Goal: Complete application form: Complete application form

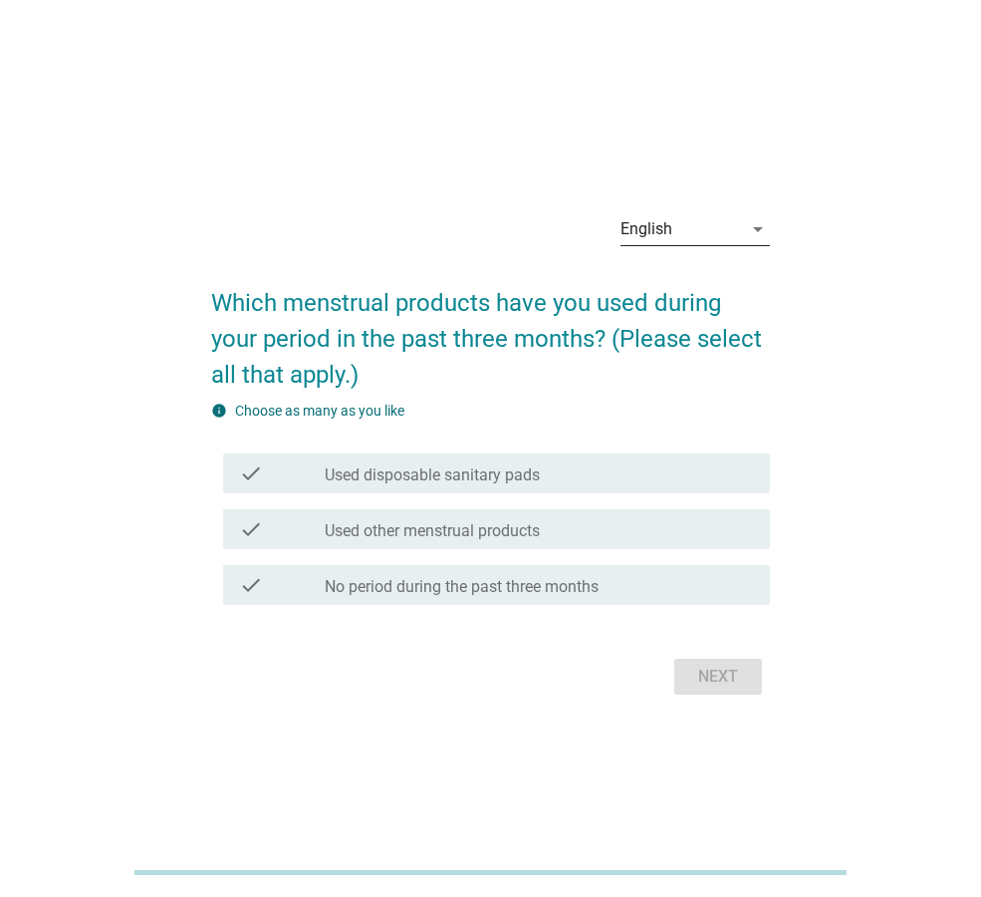
click at [756, 230] on icon "arrow_drop_down" at bounding box center [758, 229] width 24 height 24
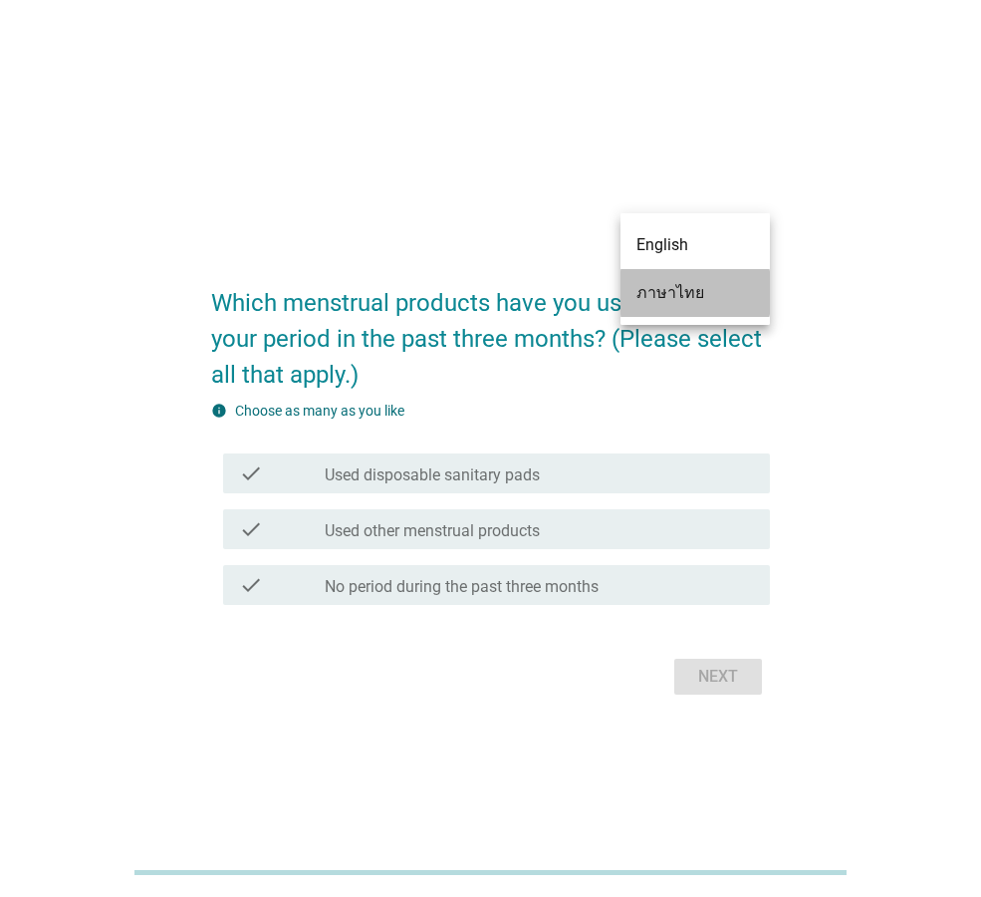
click at [712, 292] on div "ภาษาไทย" at bounding box center [696, 293] width 118 height 24
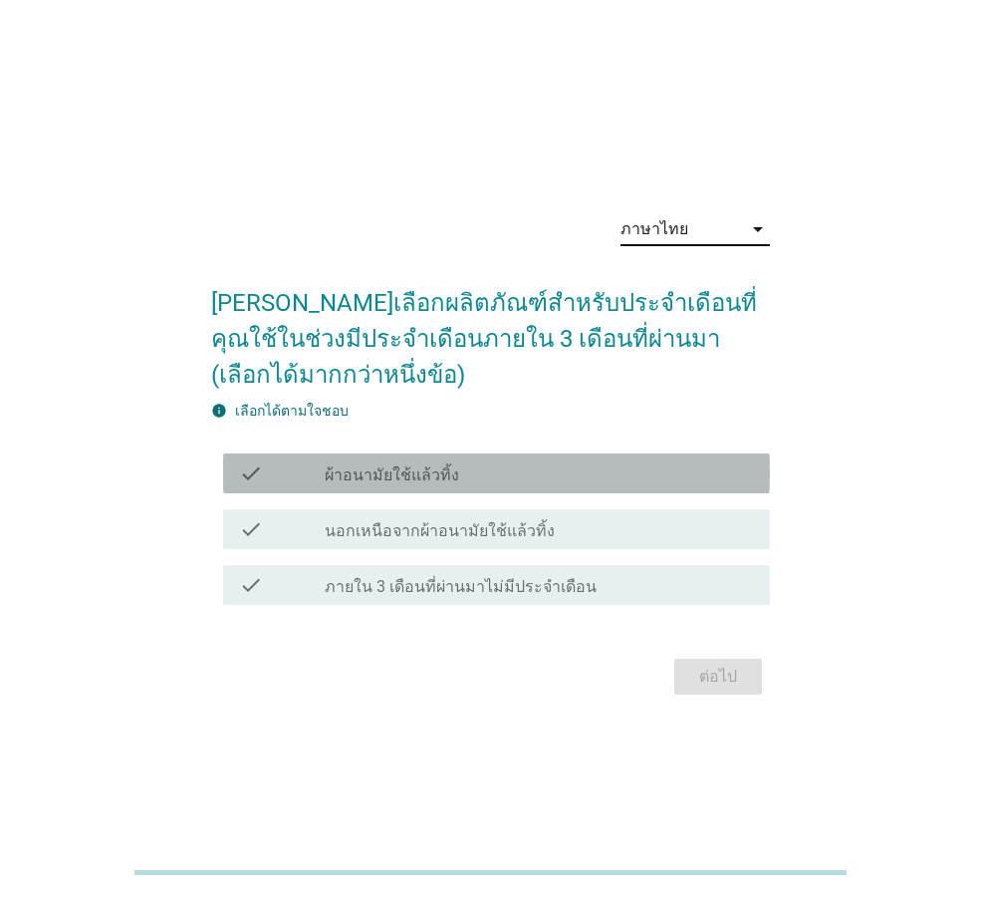
click at [529, 477] on div "check_box_outline_blank ผ้าอนามัยใช้แล้วทิ้ง" at bounding box center [539, 473] width 429 height 24
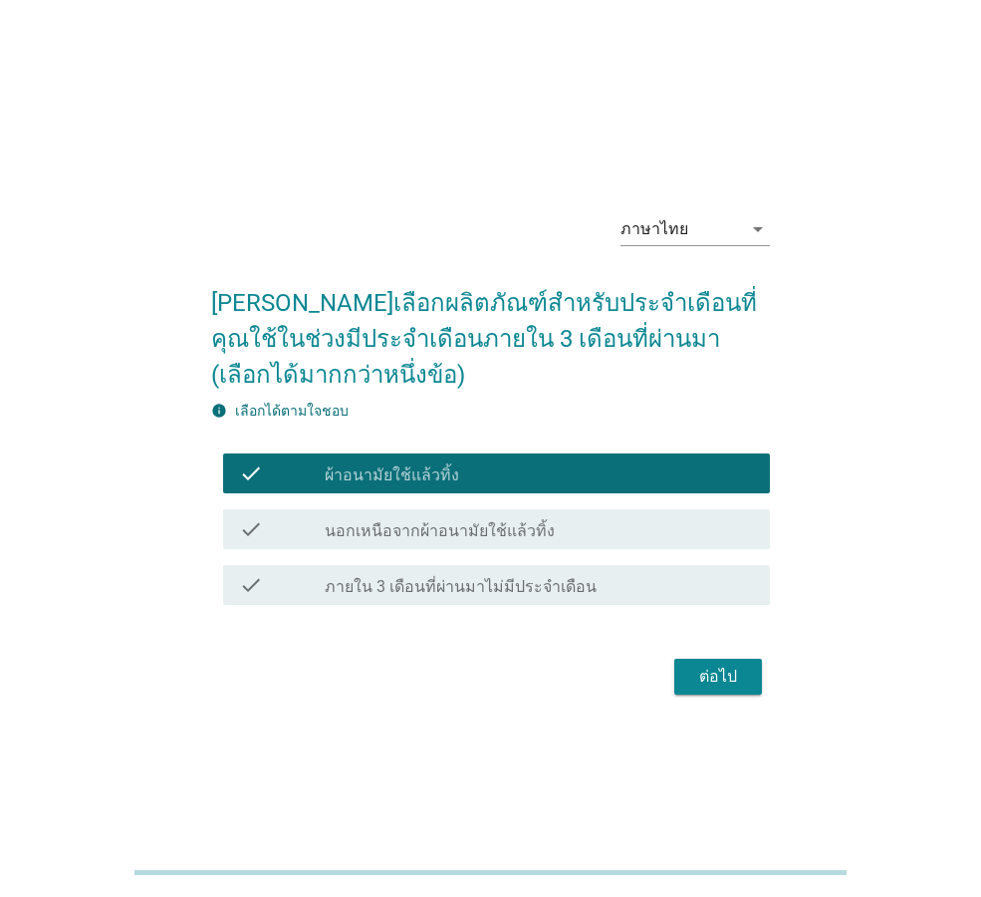
click at [695, 670] on div "ต่อไป" at bounding box center [718, 676] width 56 height 24
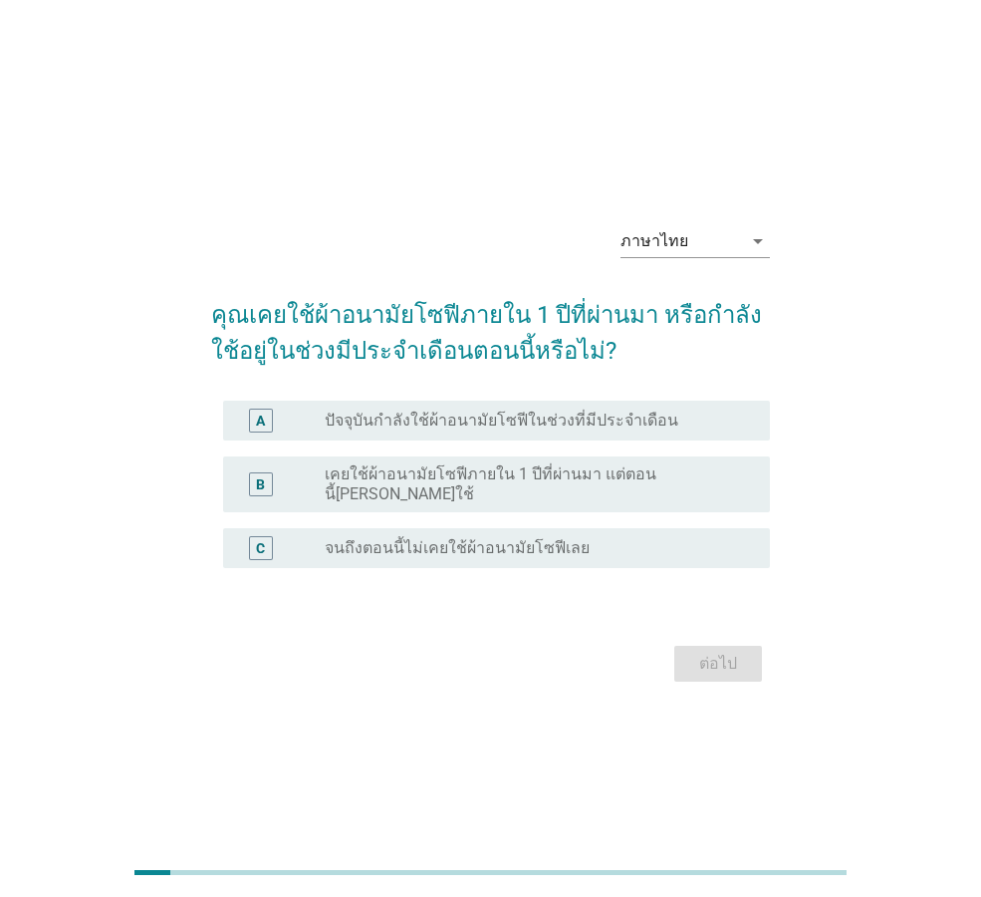
click at [624, 421] on label "ปัจจุบันกำลังใช้ผ้าอนามัยโซฟีในช่วงที่มีประจำเดือน" at bounding box center [502, 420] width 354 height 20
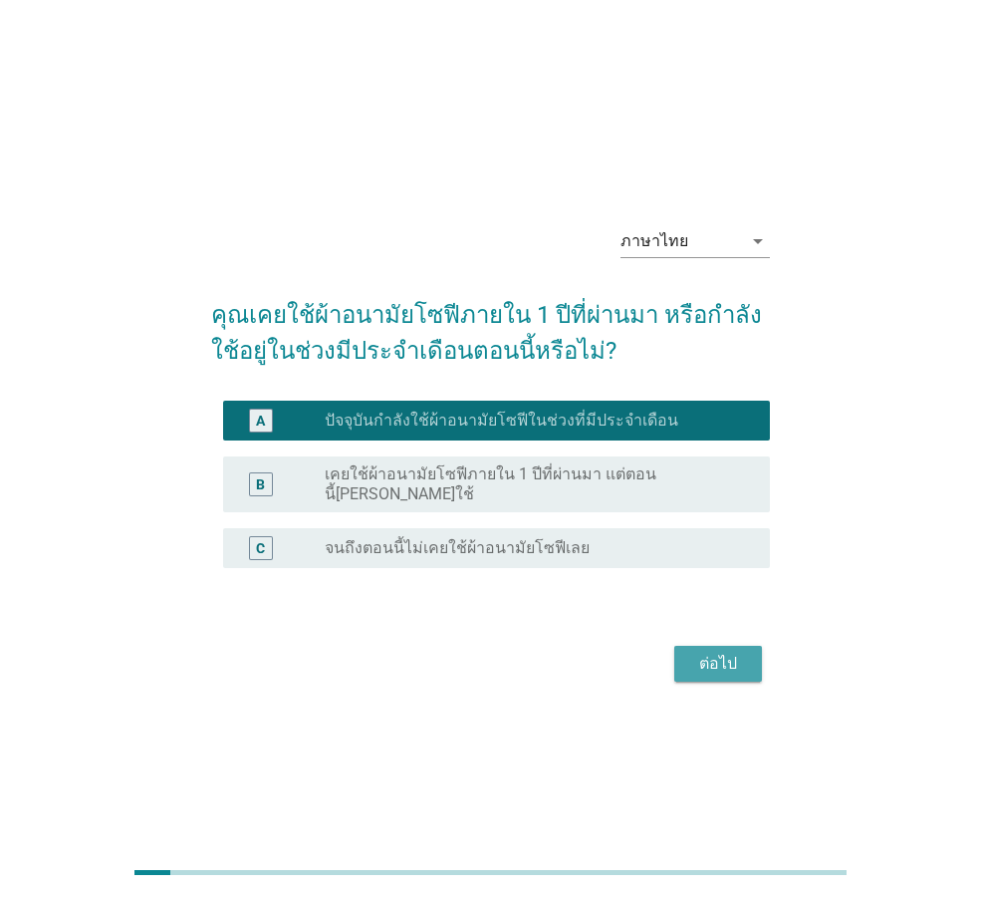
click at [719, 652] on div "ต่อไป" at bounding box center [718, 663] width 56 height 24
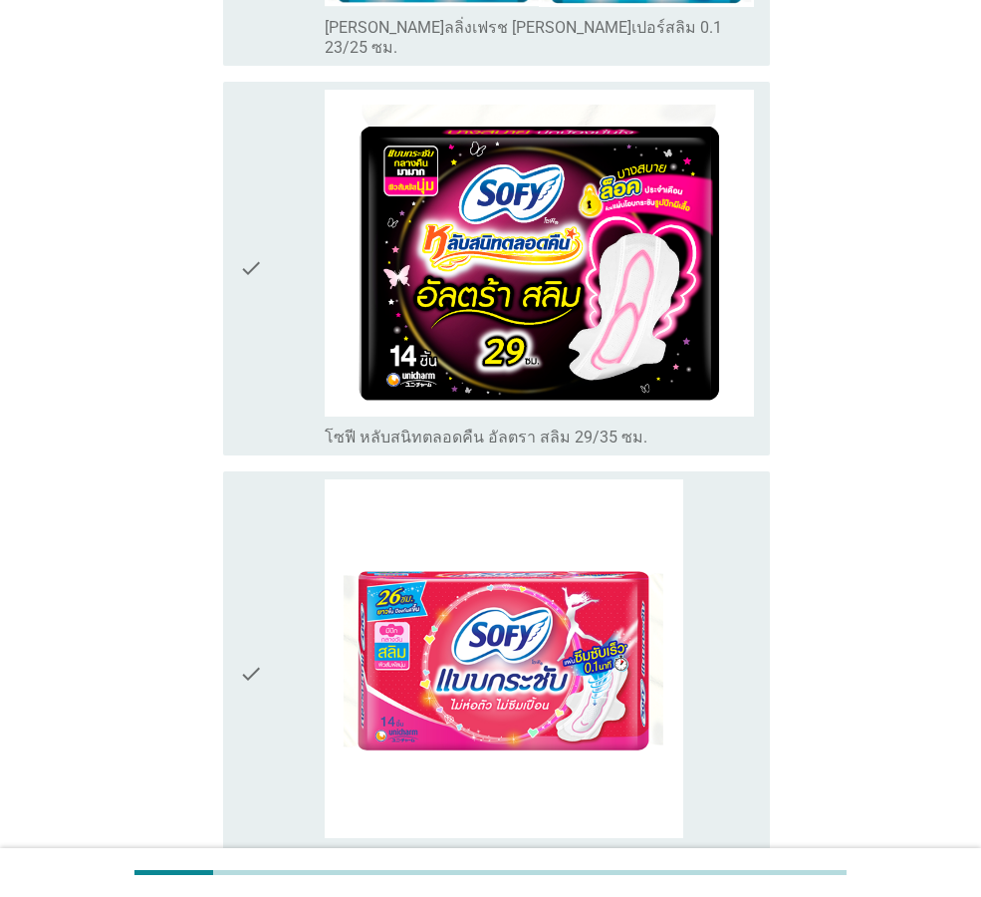
scroll to position [2092, 0]
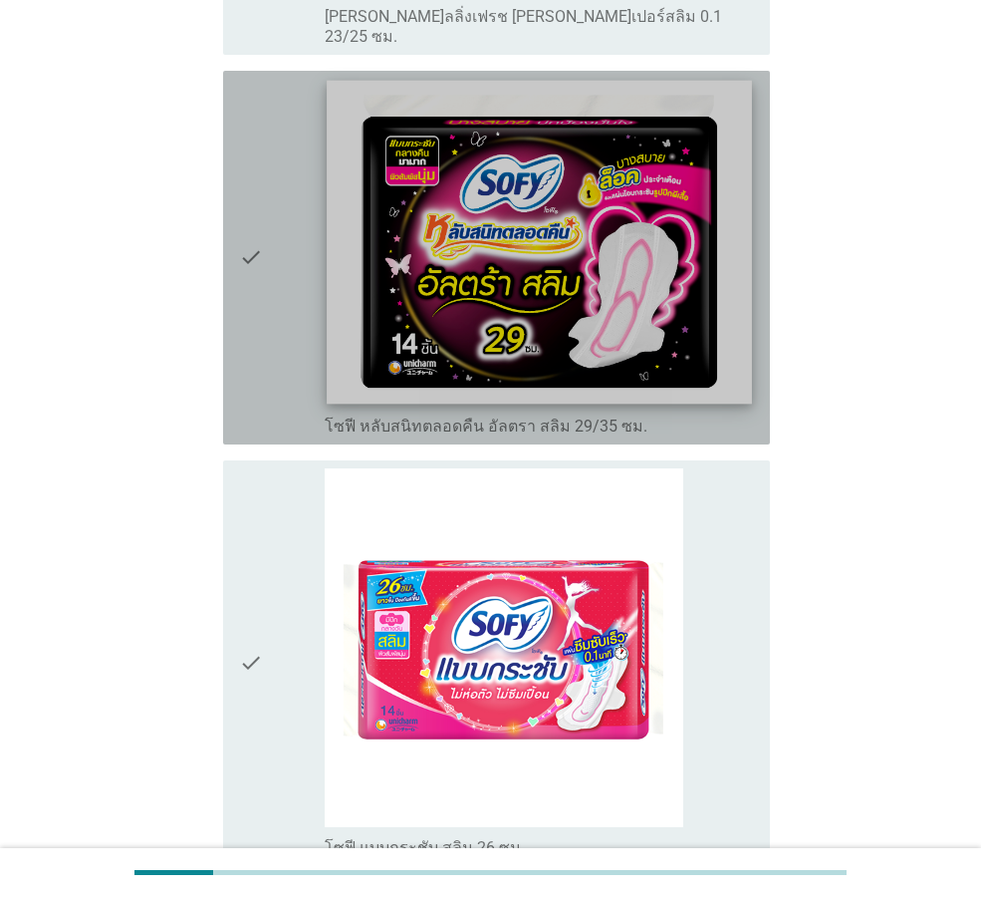
click at [512, 236] on img at bounding box center [539, 242] width 424 height 324
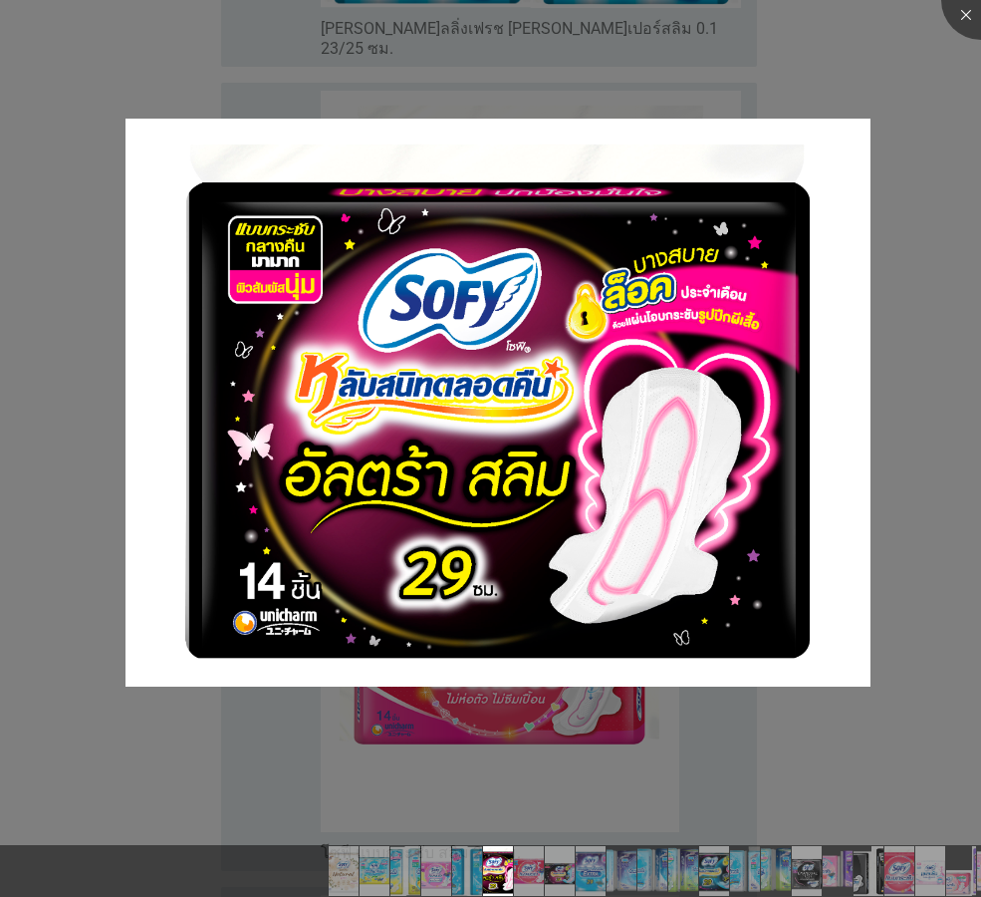
click at [935, 152] on div at bounding box center [490, 448] width 981 height 897
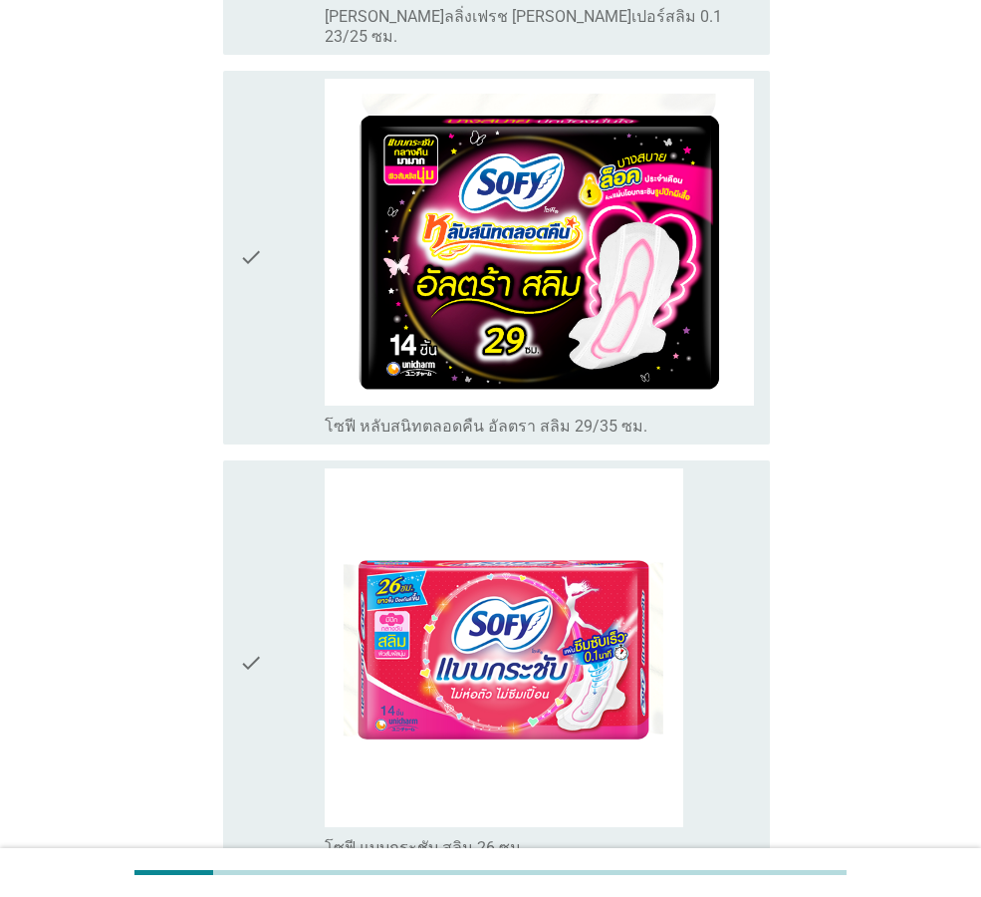
click at [234, 155] on div "check check_box_outline_blank โซฟี หลับสนิทตลอดคืน อัลตรา สลิม 29/35 ซม." at bounding box center [496, 258] width 547 height 374
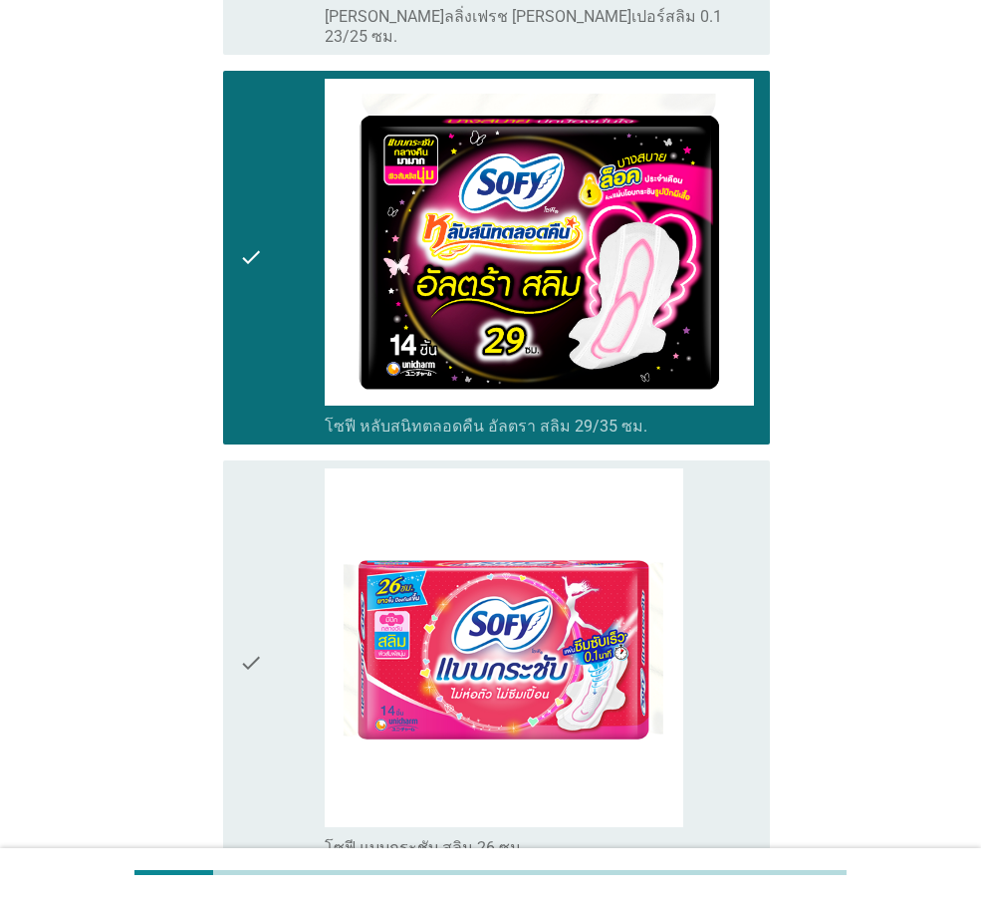
click at [238, 571] on div "check check_box_outline_blank โซฟี แบบกระชับ สลิม 26 ซม." at bounding box center [496, 662] width 547 height 405
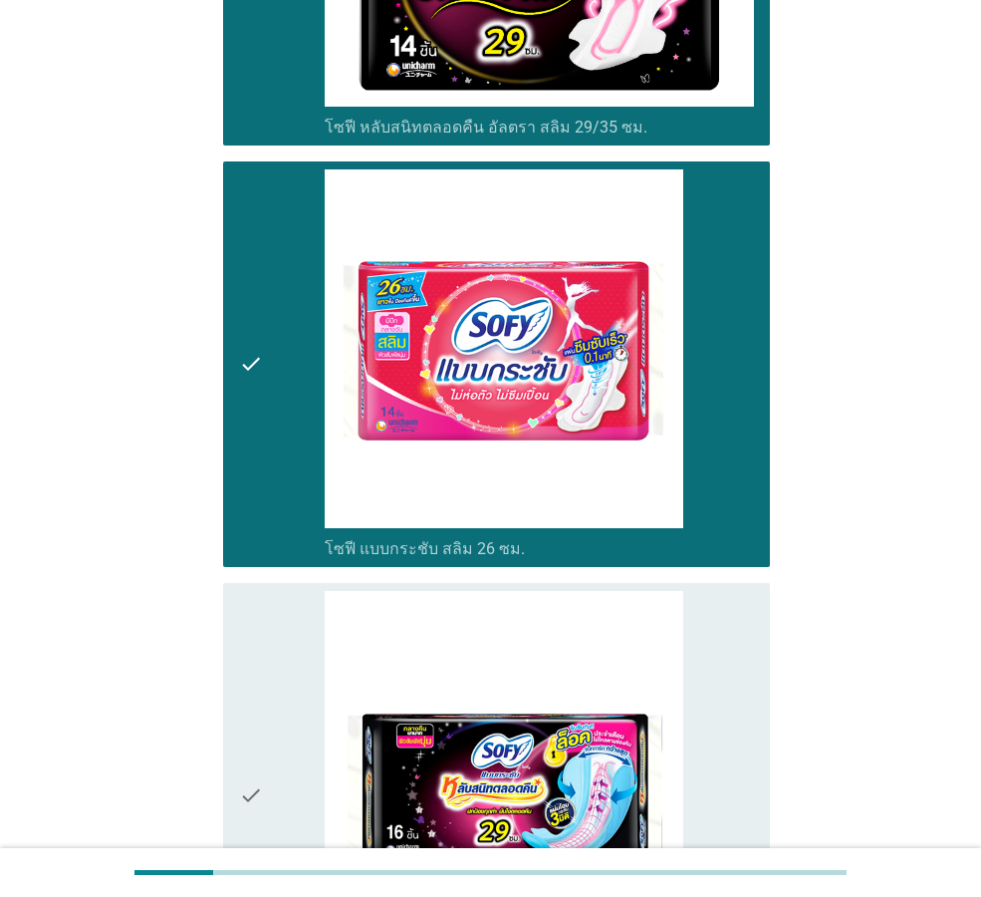
scroll to position [2490, 0]
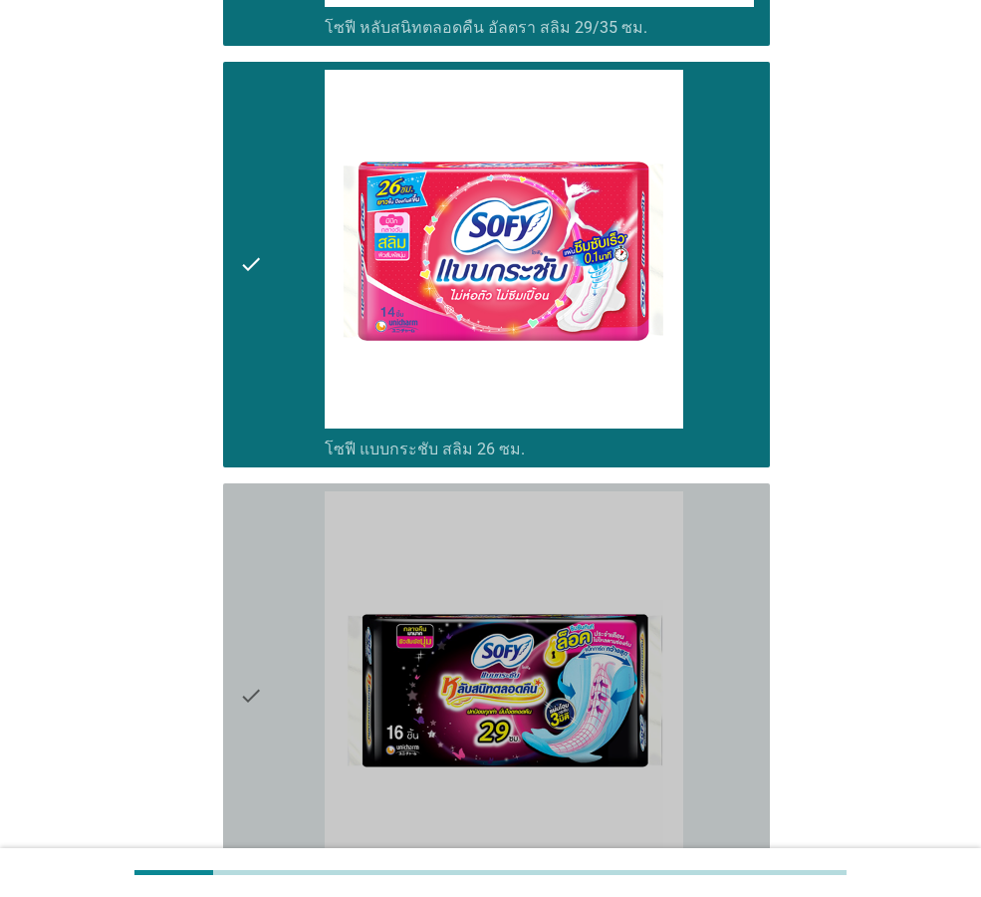
click at [250, 594] on icon "check" at bounding box center [251, 695] width 24 height 409
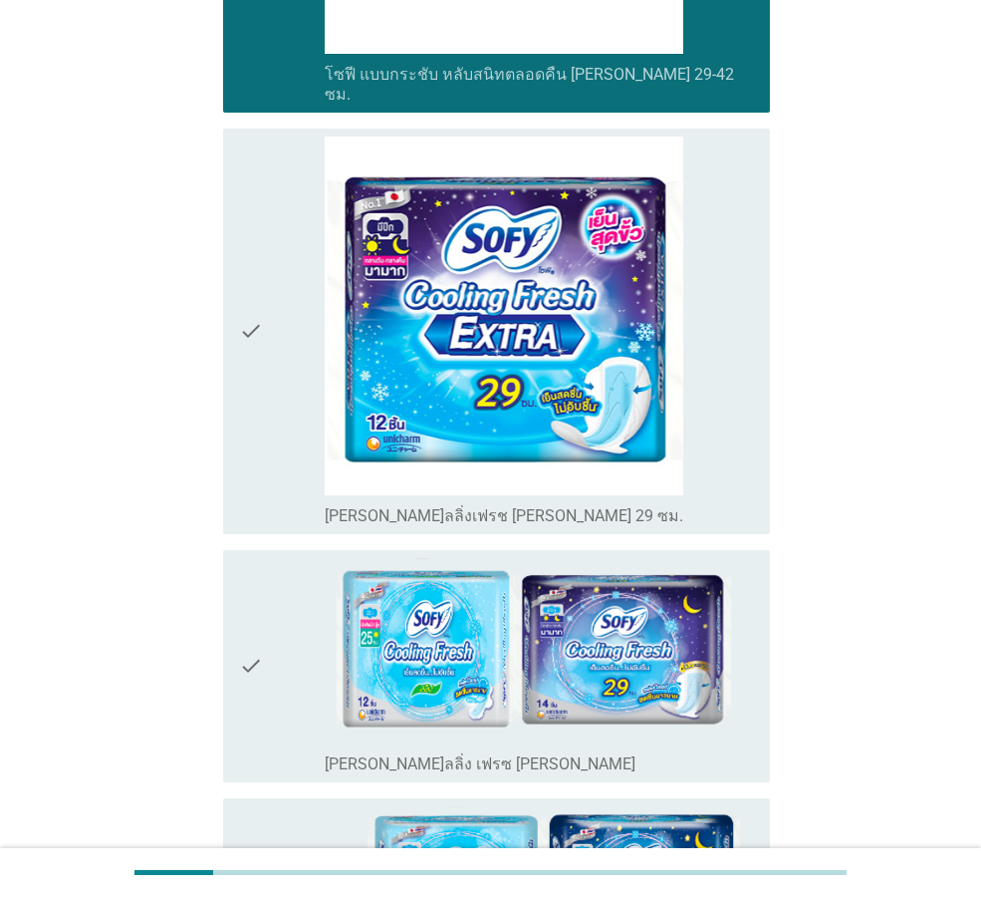
scroll to position [3287, 0]
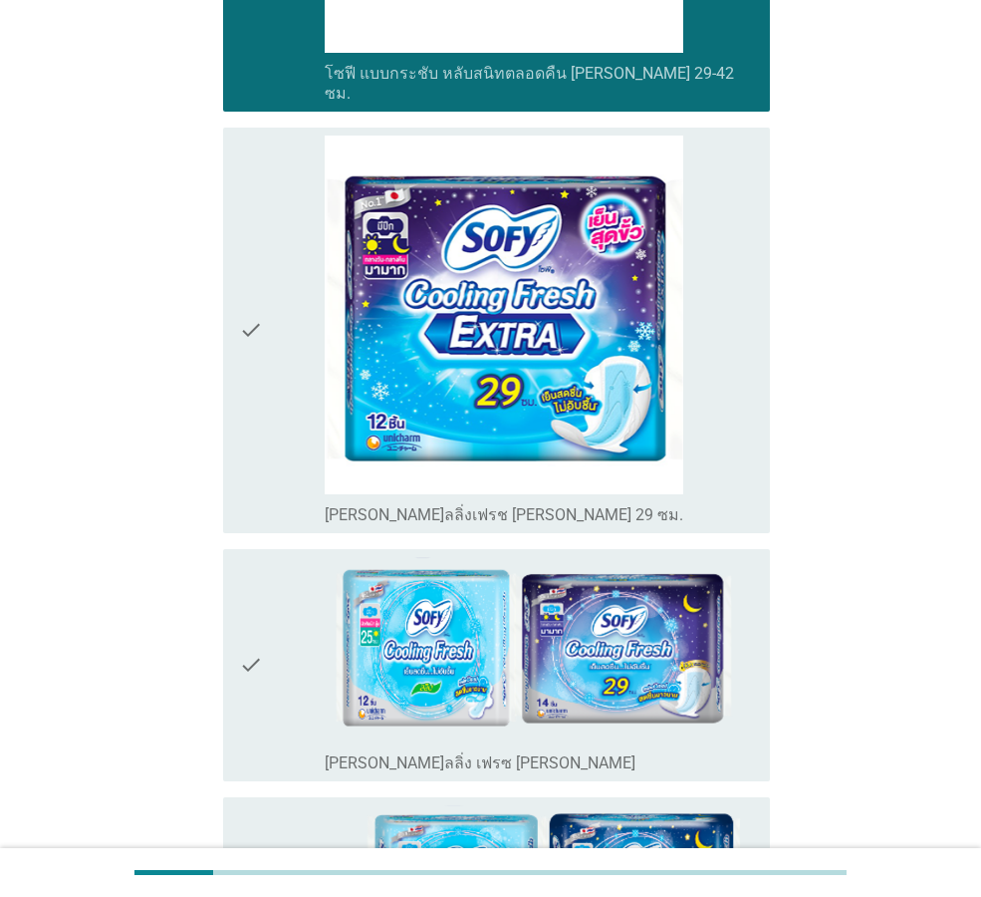
click at [251, 557] on icon "check" at bounding box center [251, 665] width 24 height 216
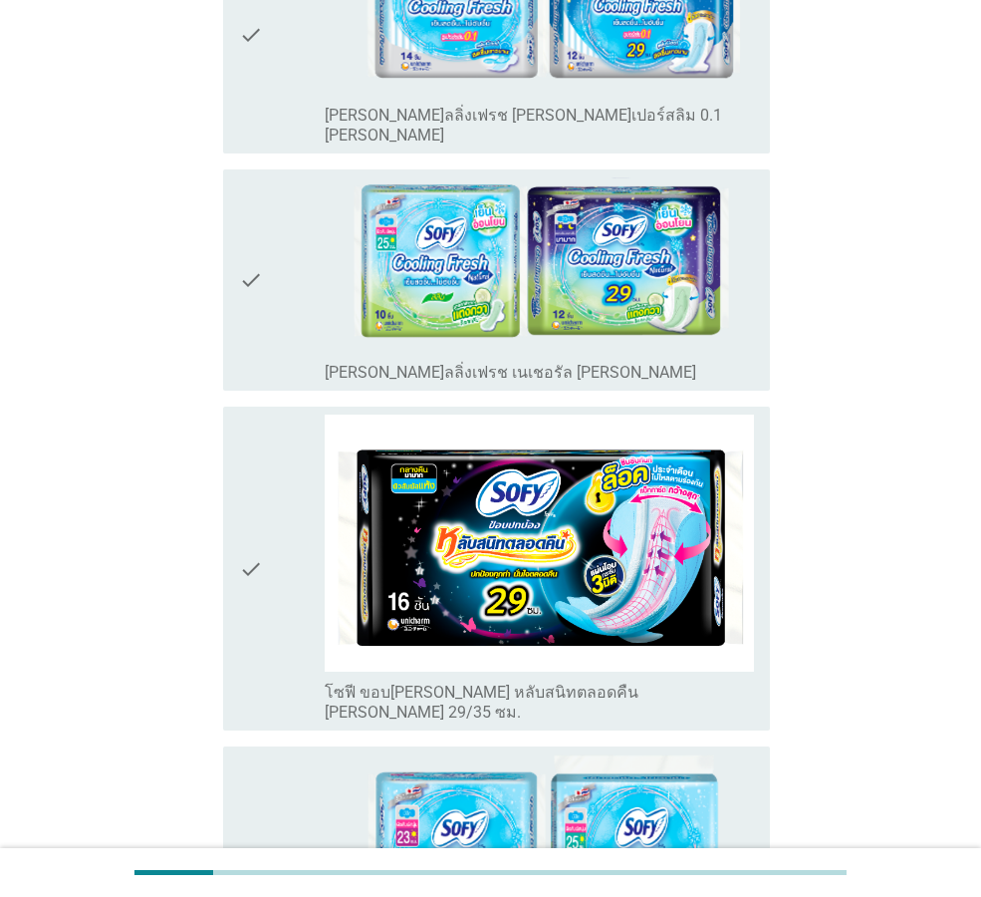
scroll to position [4184, 0]
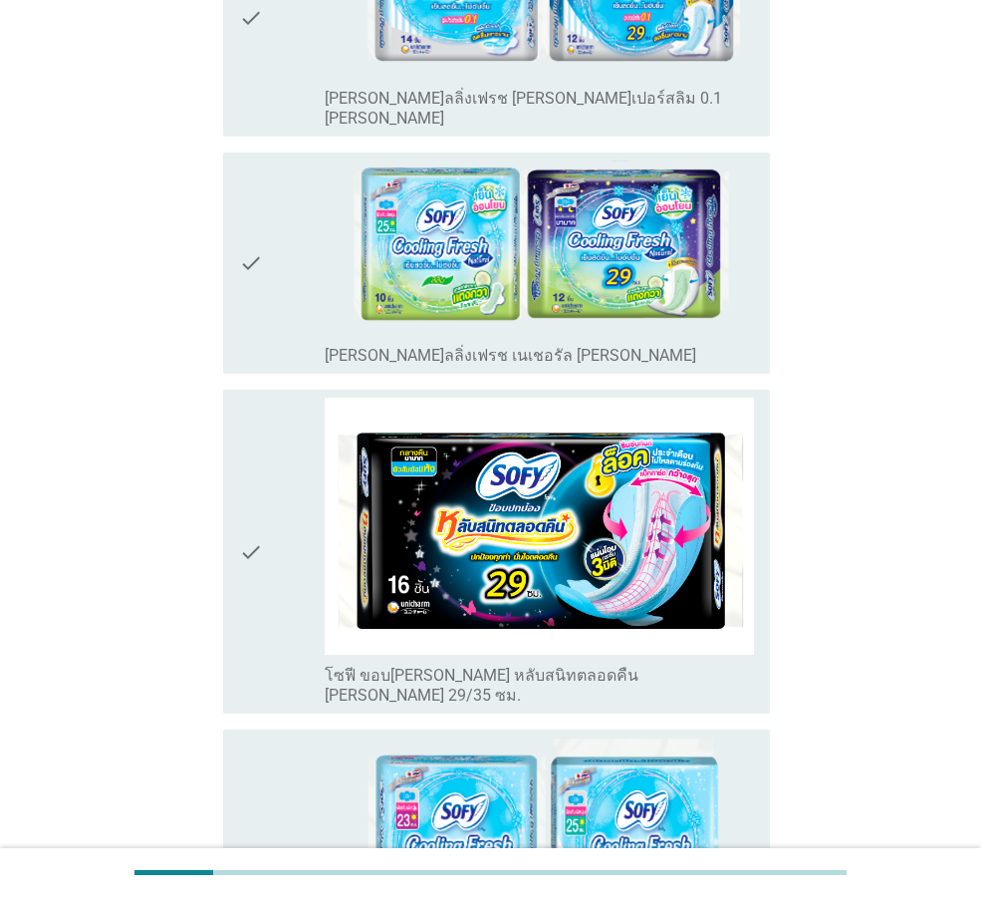
click at [247, 409] on icon "check" at bounding box center [251, 551] width 24 height 308
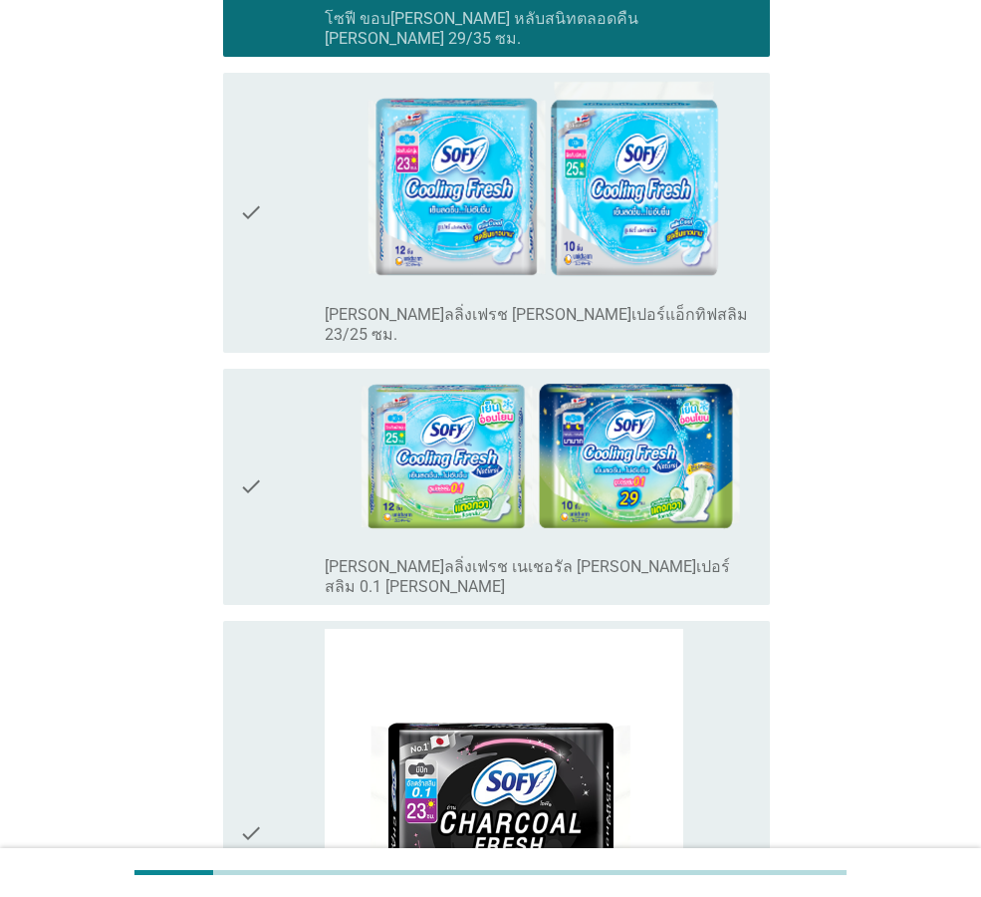
scroll to position [4881, 0]
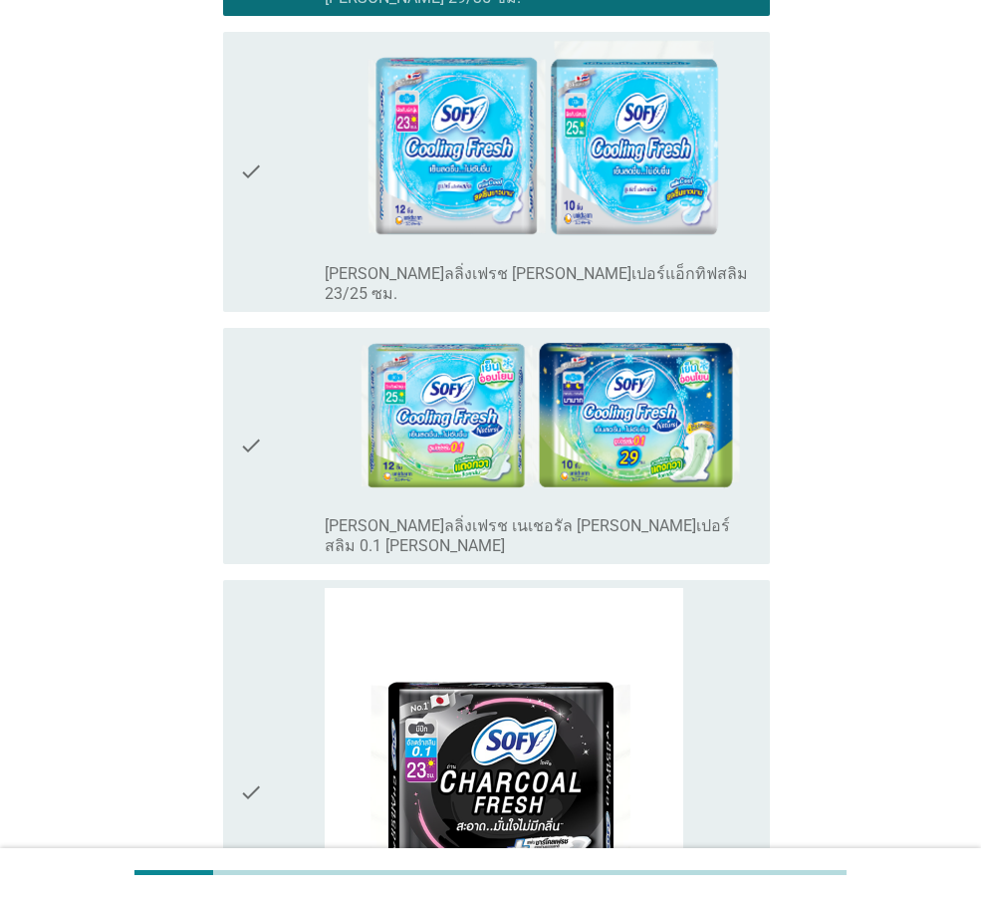
click at [253, 593] on icon "check" at bounding box center [251, 792] width 24 height 409
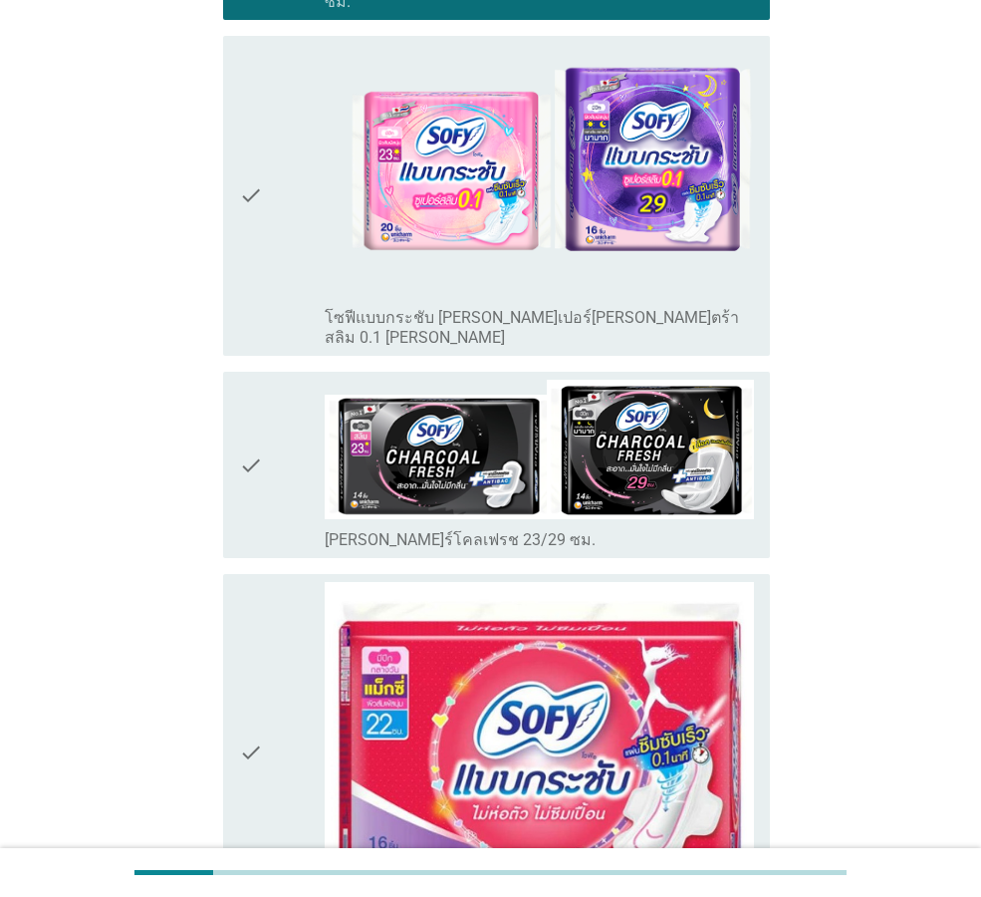
scroll to position [5877, 0]
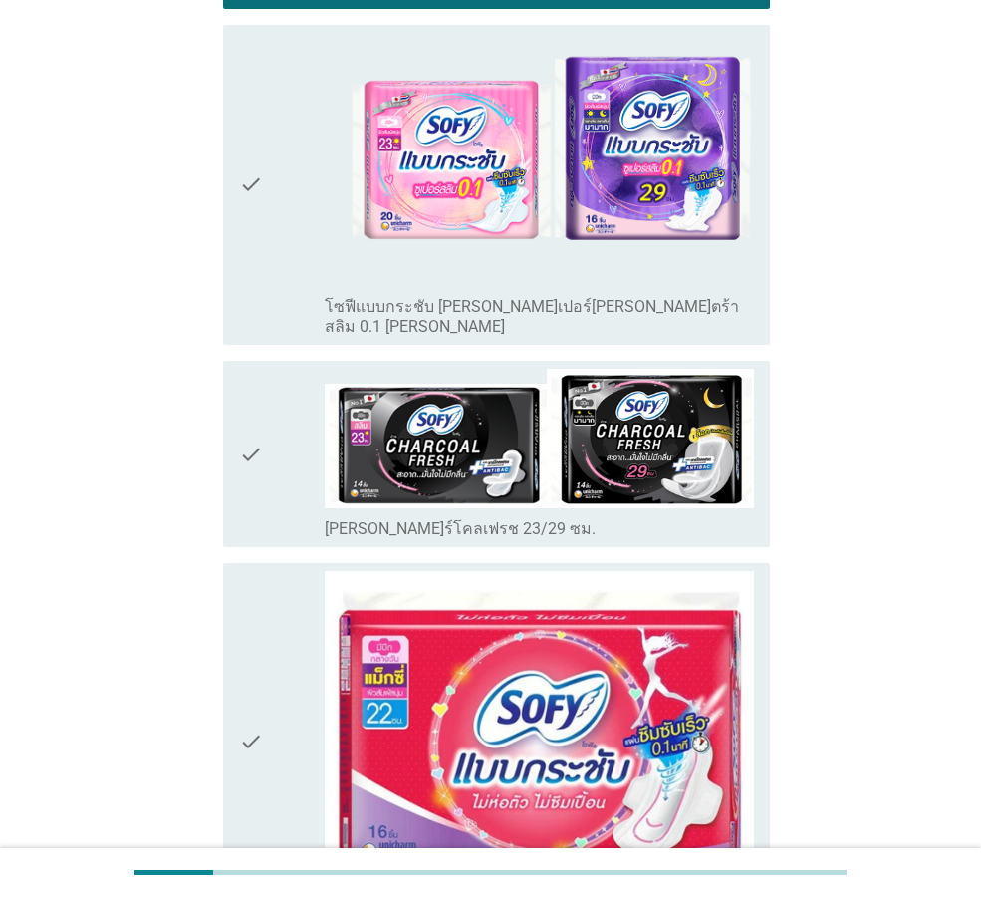
click at [246, 571] on icon "check" at bounding box center [251, 741] width 24 height 341
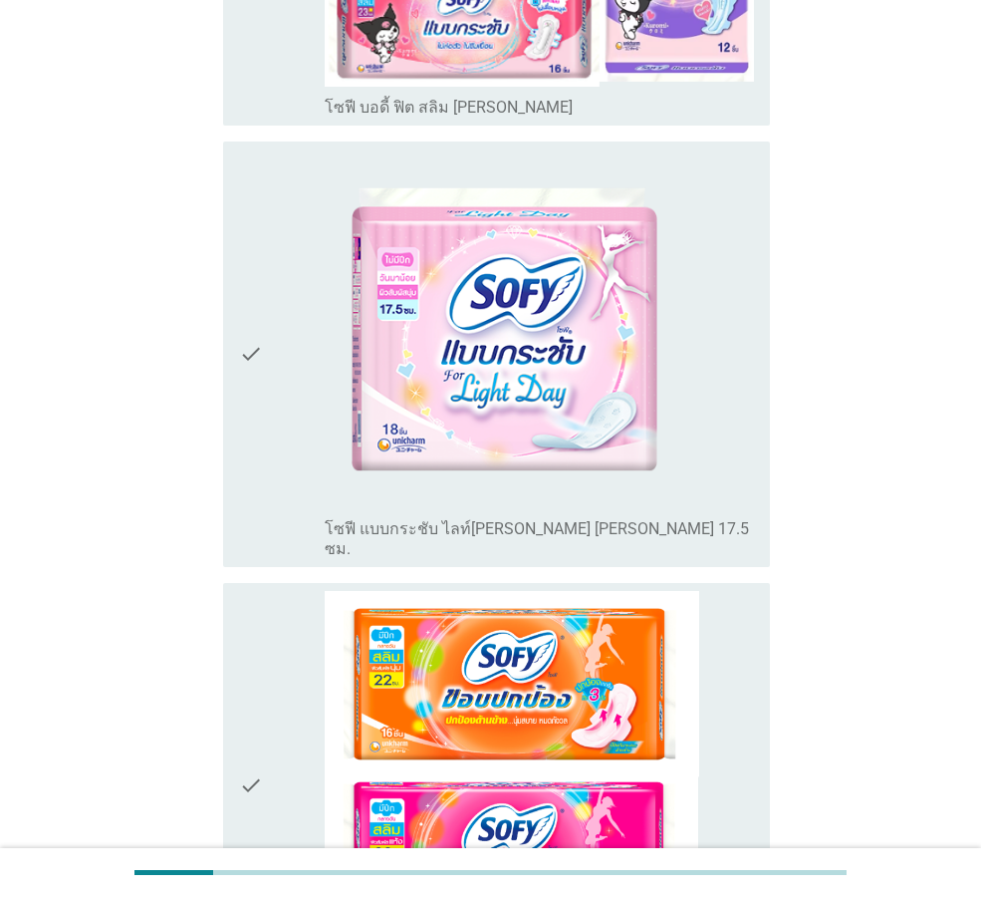
scroll to position [7488, 0]
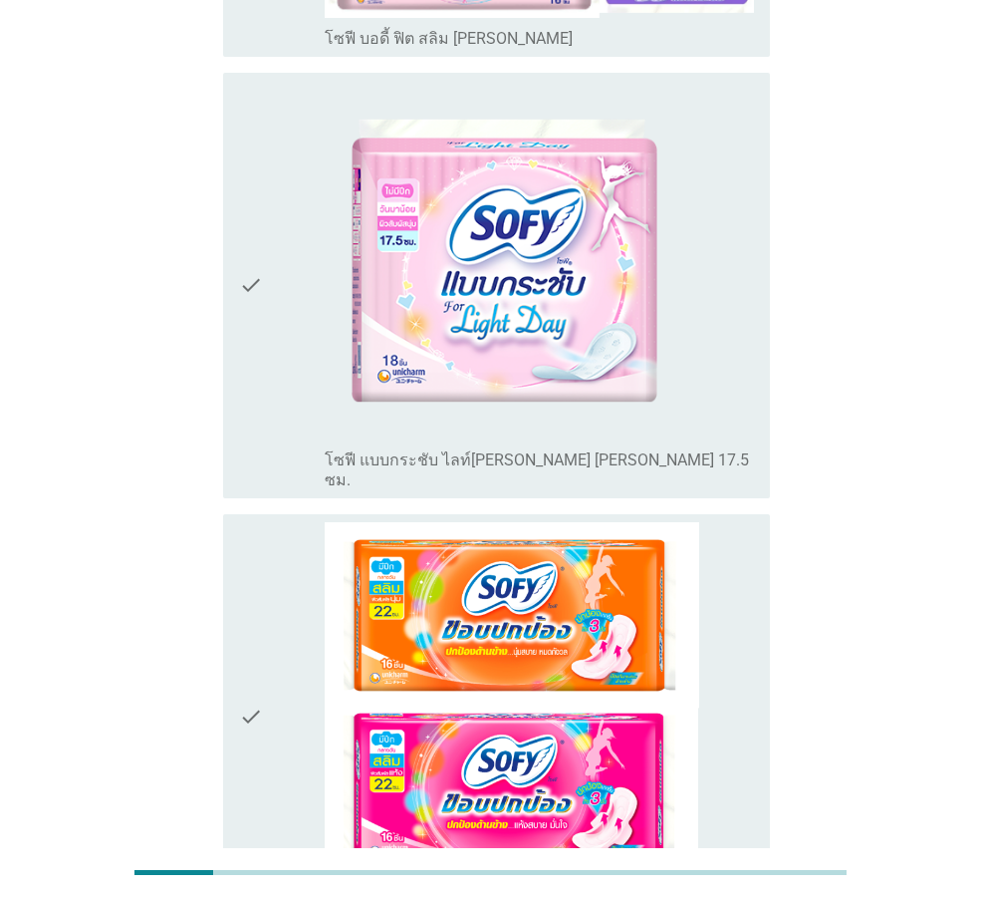
click at [253, 522] on icon "check" at bounding box center [251, 716] width 24 height 389
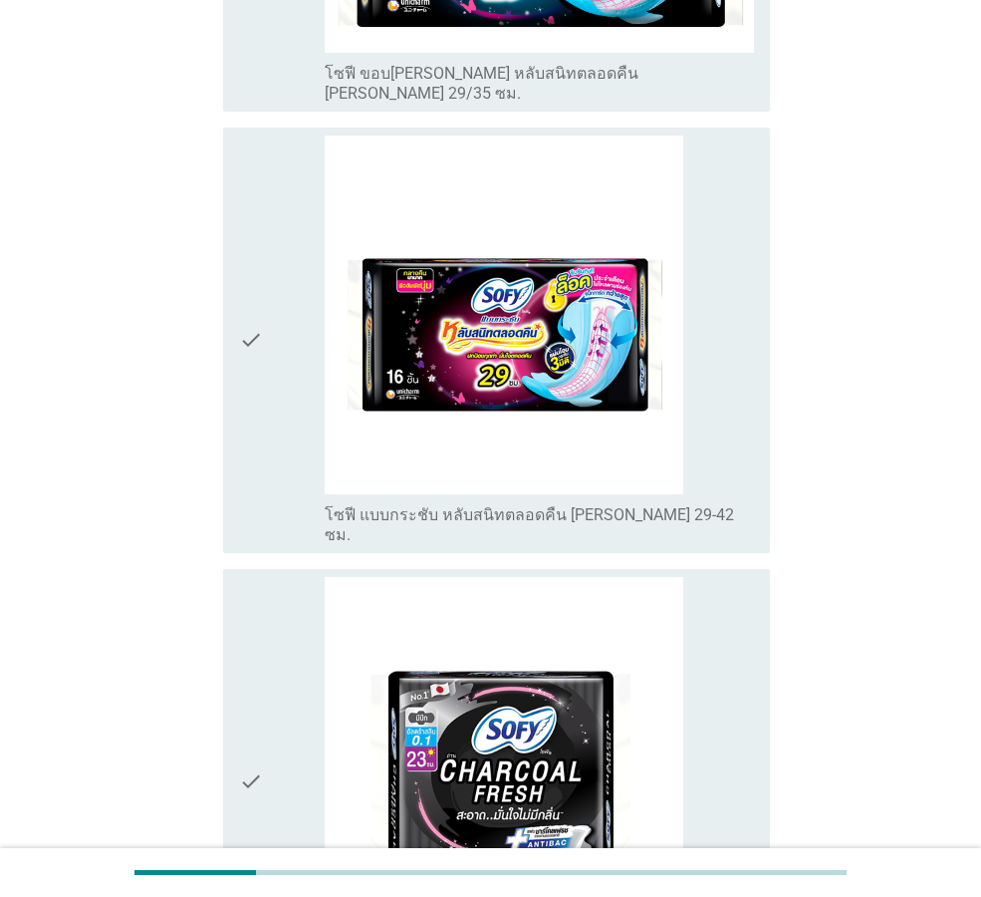
scroll to position [2274, 0]
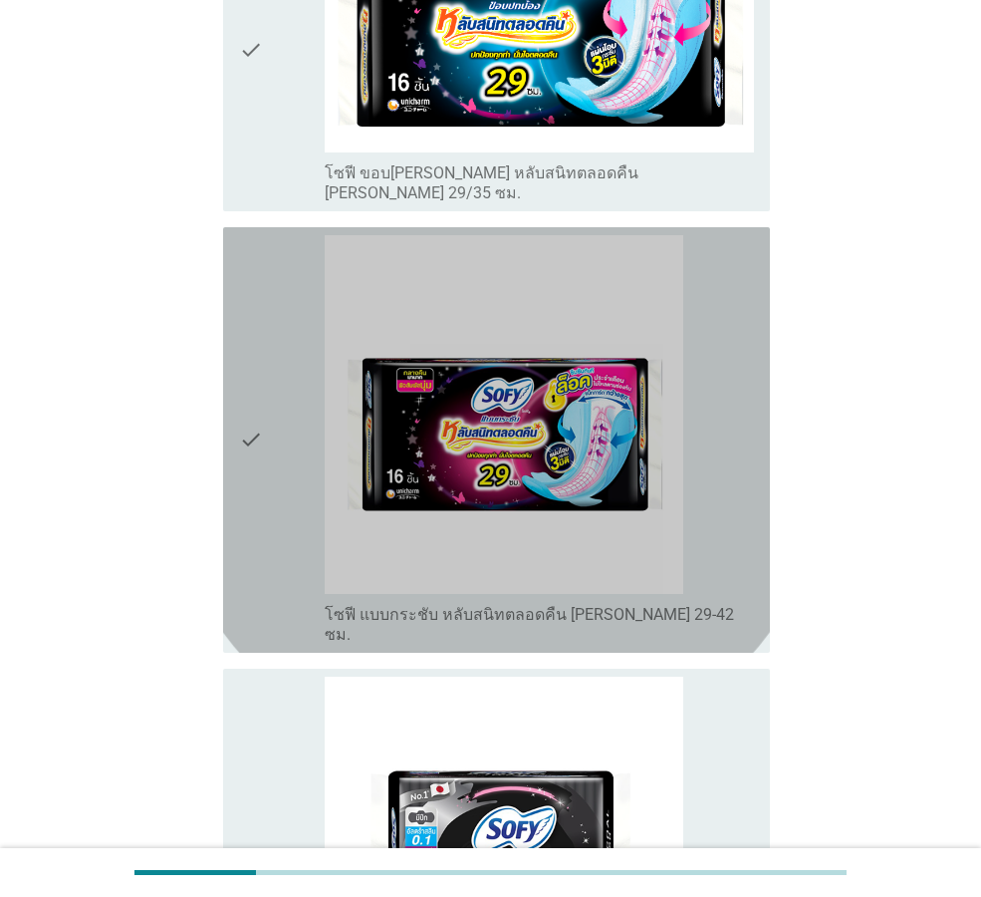
click at [252, 402] on icon "check" at bounding box center [251, 439] width 24 height 409
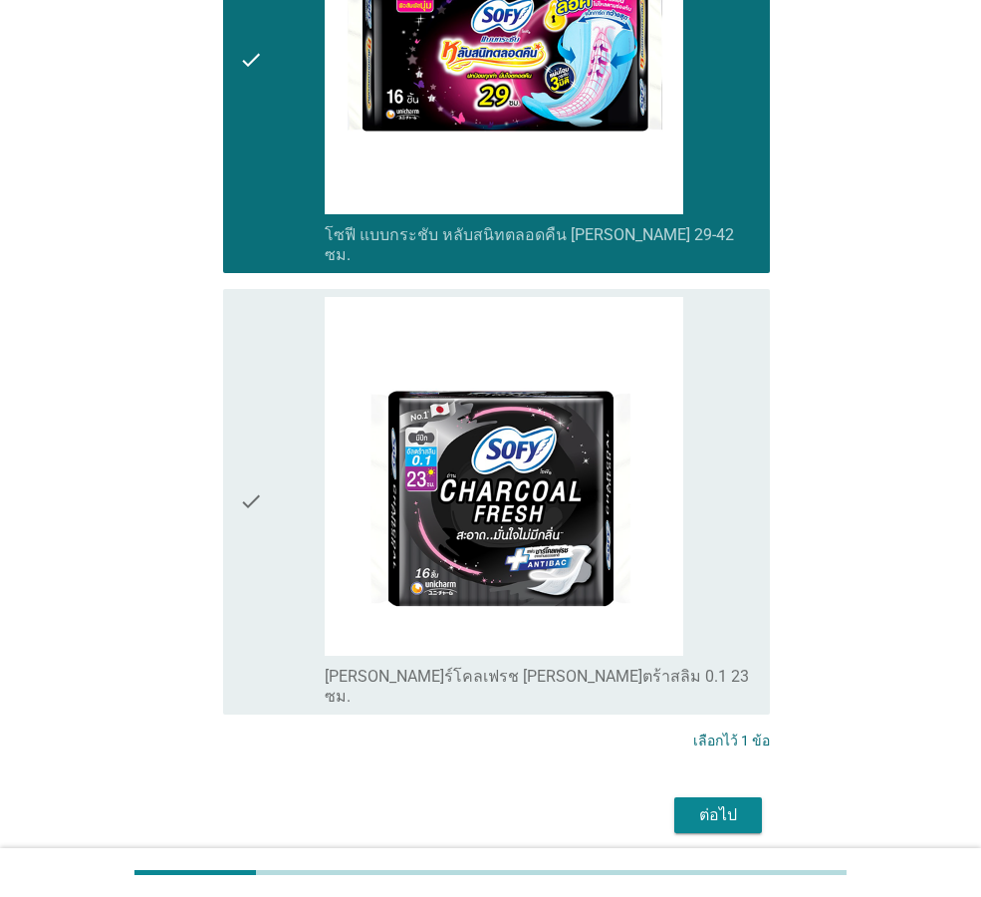
scroll to position [2673, 0]
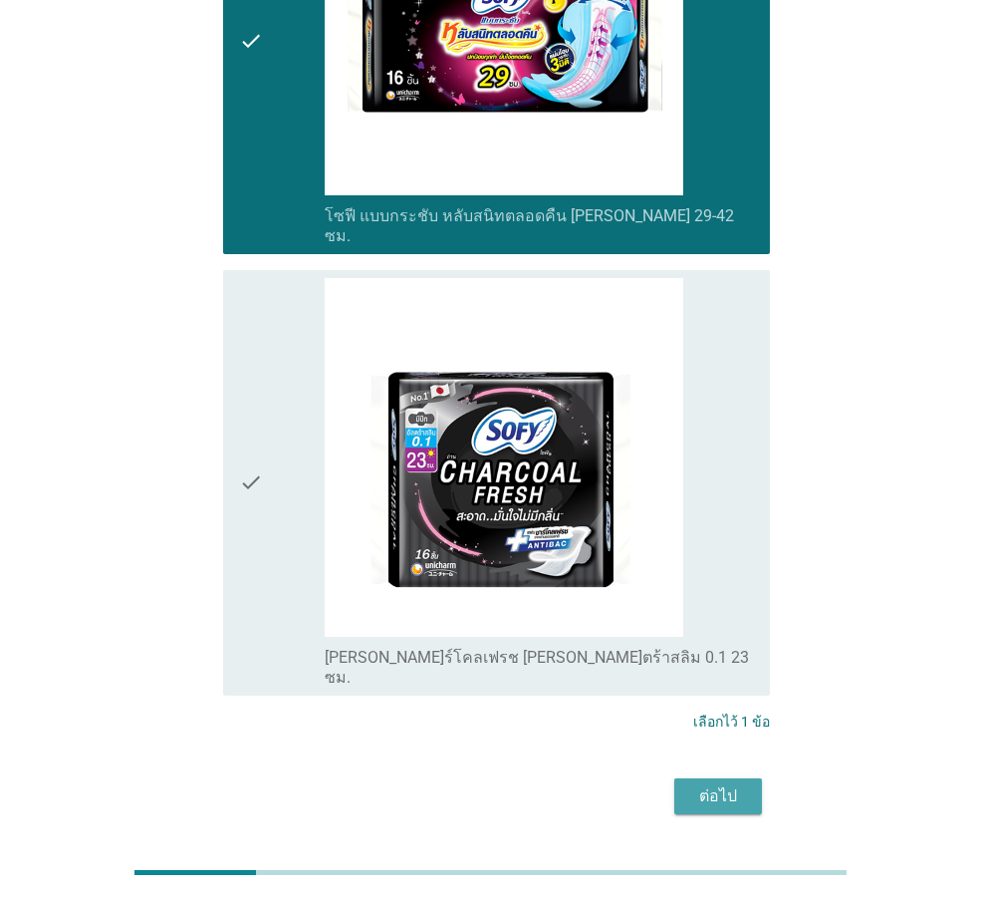
click at [731, 784] on div "ต่อไป" at bounding box center [718, 796] width 56 height 24
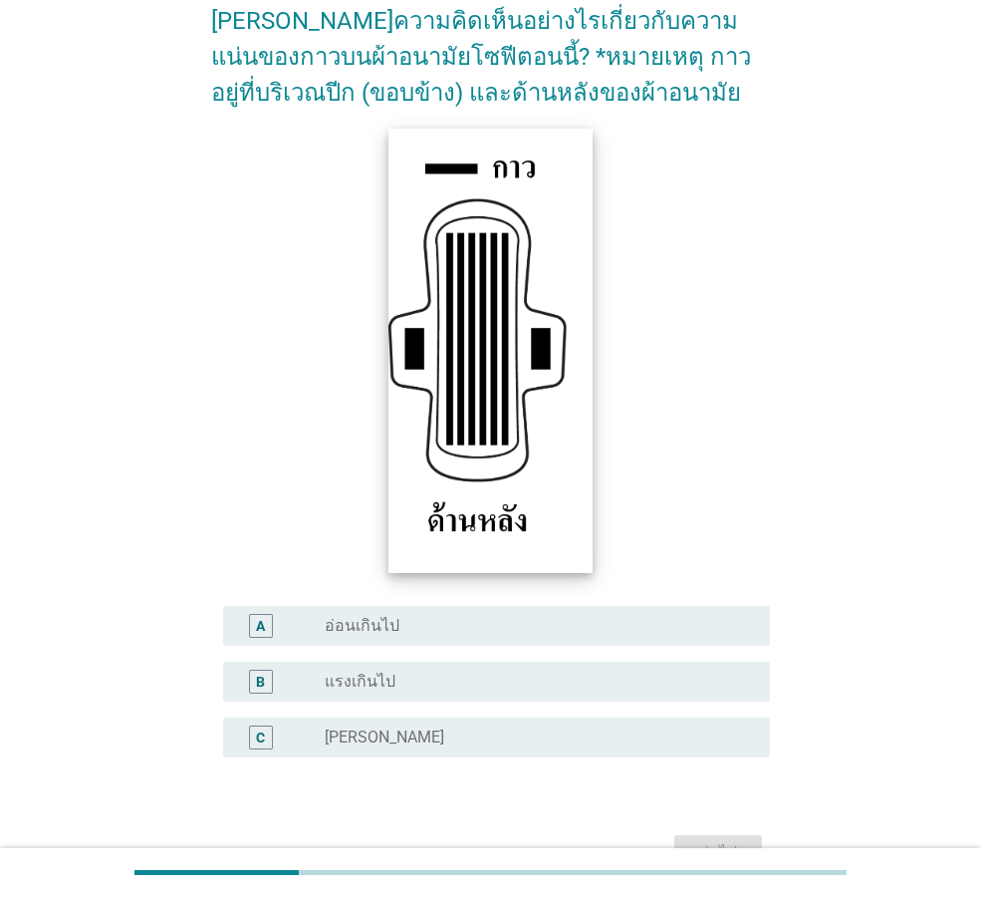
scroll to position [291, 0]
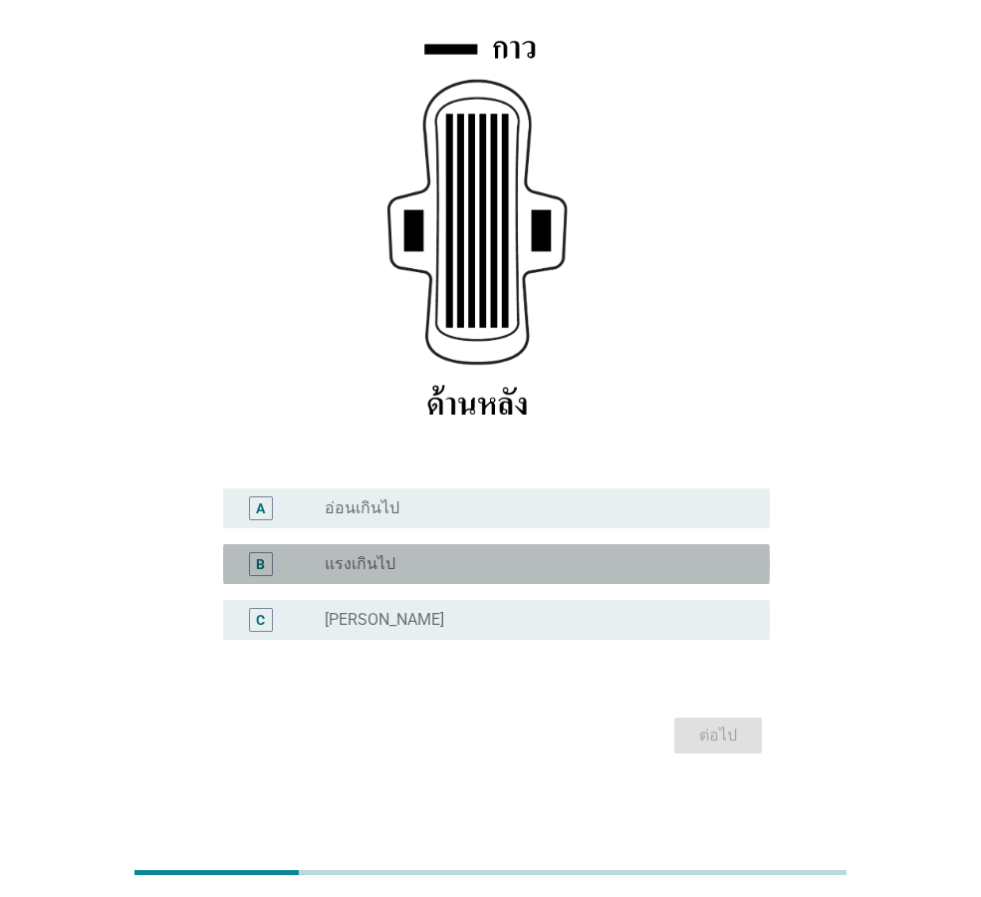
click at [497, 575] on div "radio_button_unchecked แรงเกินไป" at bounding box center [539, 564] width 429 height 24
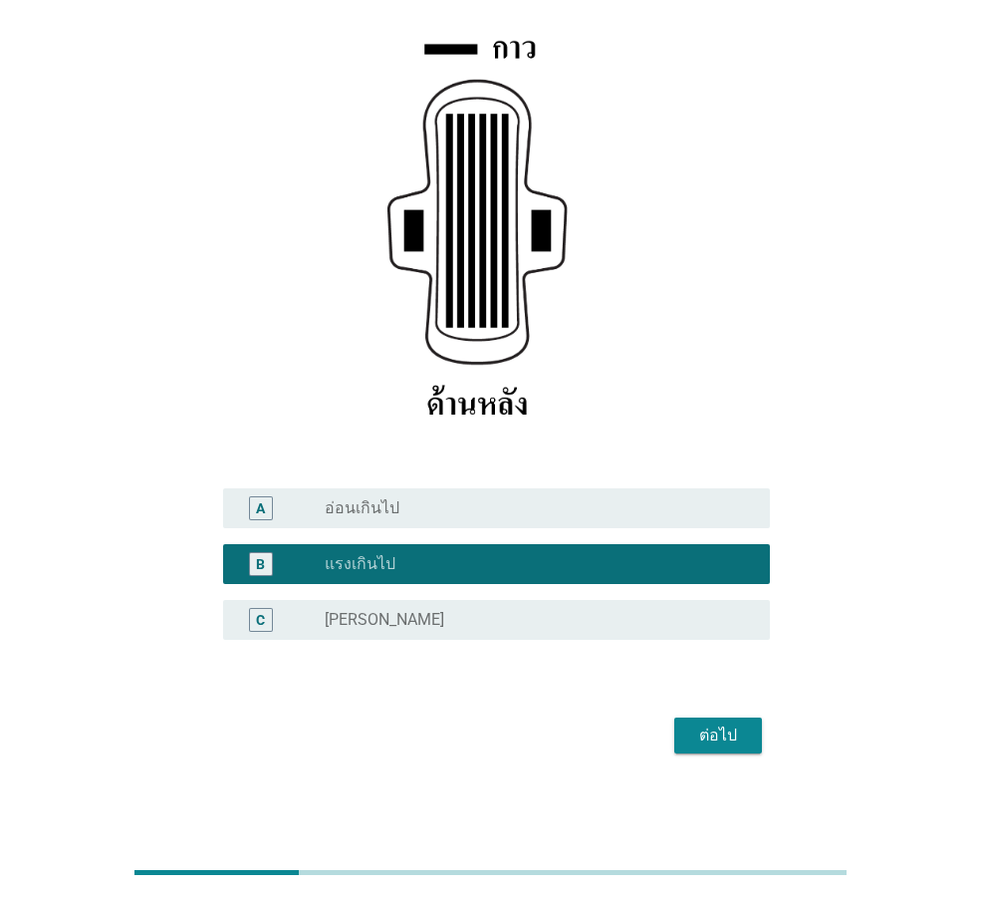
click at [728, 727] on div "ต่อไป" at bounding box center [718, 735] width 56 height 24
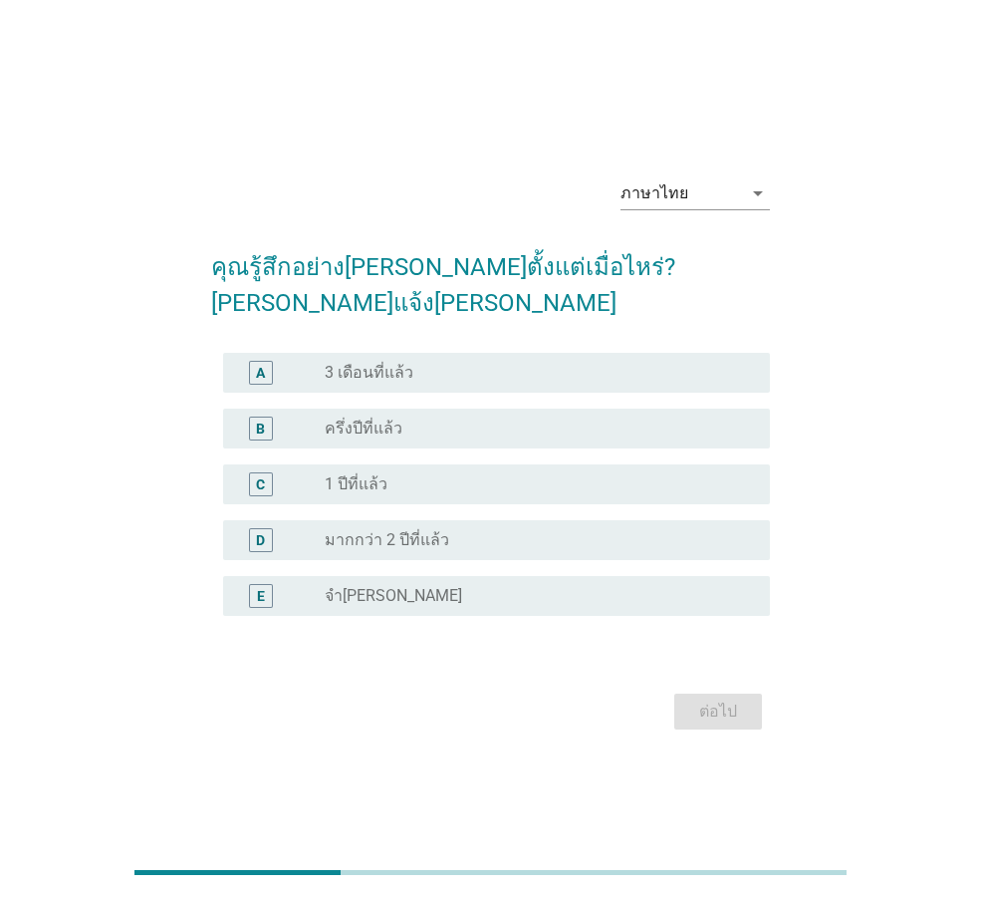
click at [484, 474] on div "radio_button_unchecked 1 ปีที่แล้ว" at bounding box center [531, 484] width 413 height 20
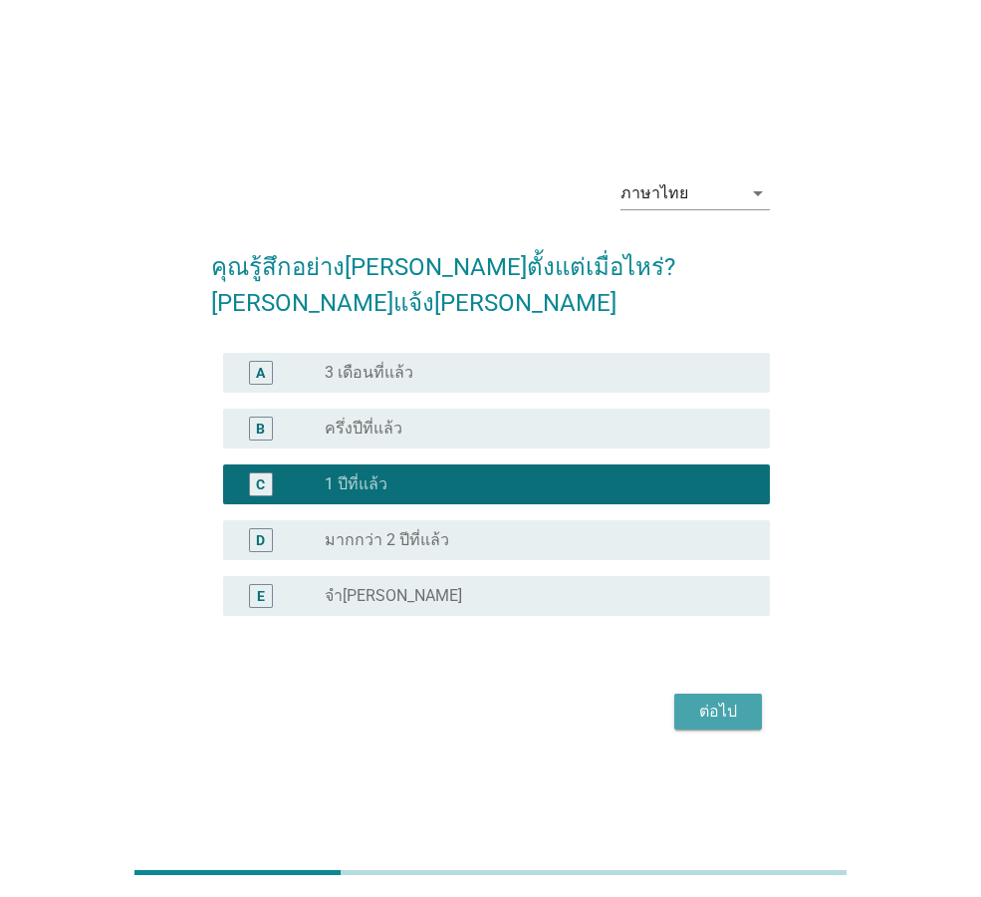
click at [740, 699] on div "ต่อไป" at bounding box center [718, 711] width 56 height 24
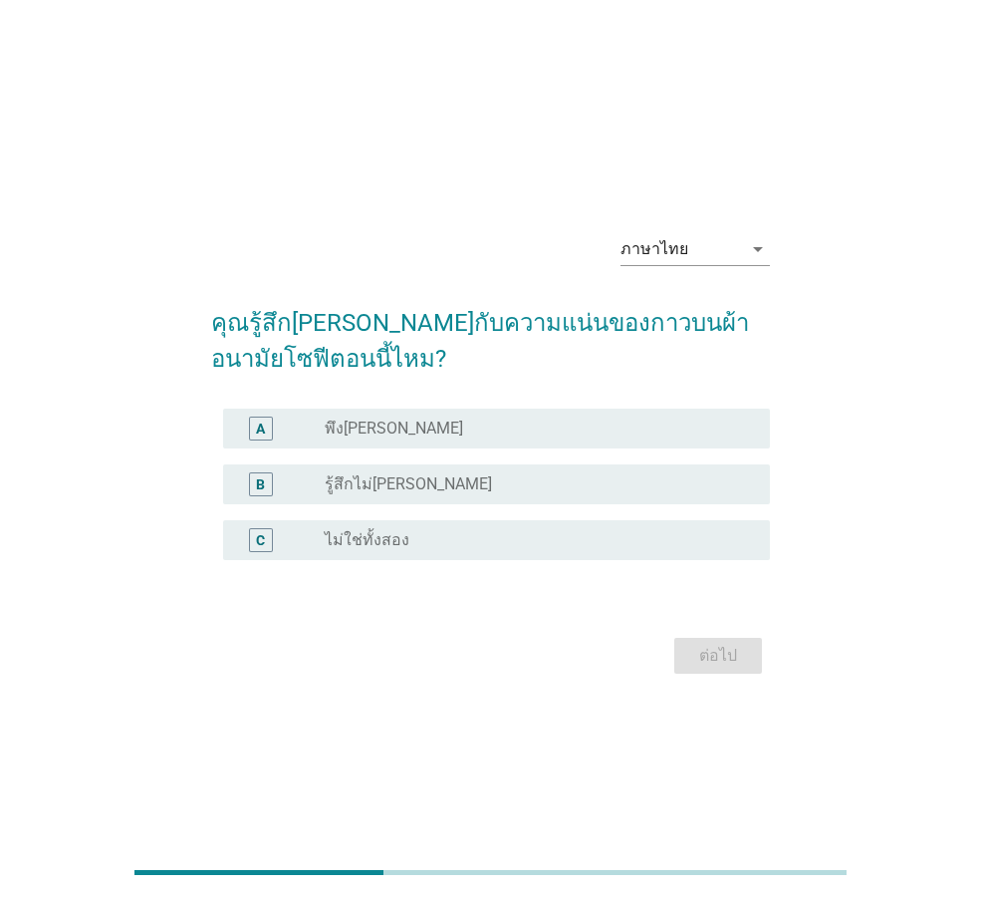
click at [525, 435] on div "radio_button_unchecked พึง[PERSON_NAME]" at bounding box center [531, 428] width 413 height 20
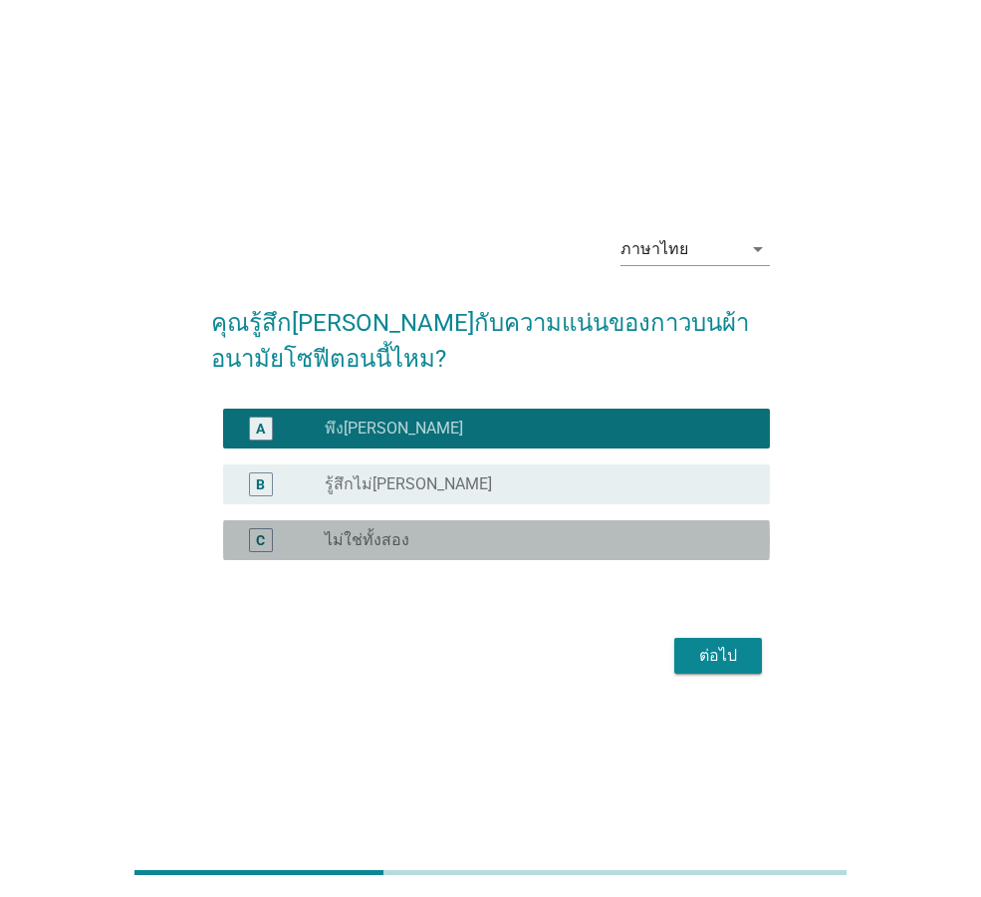
click at [552, 537] on div "radio_button_unchecked ไม่ใช่ทั้งสอง" at bounding box center [531, 540] width 413 height 20
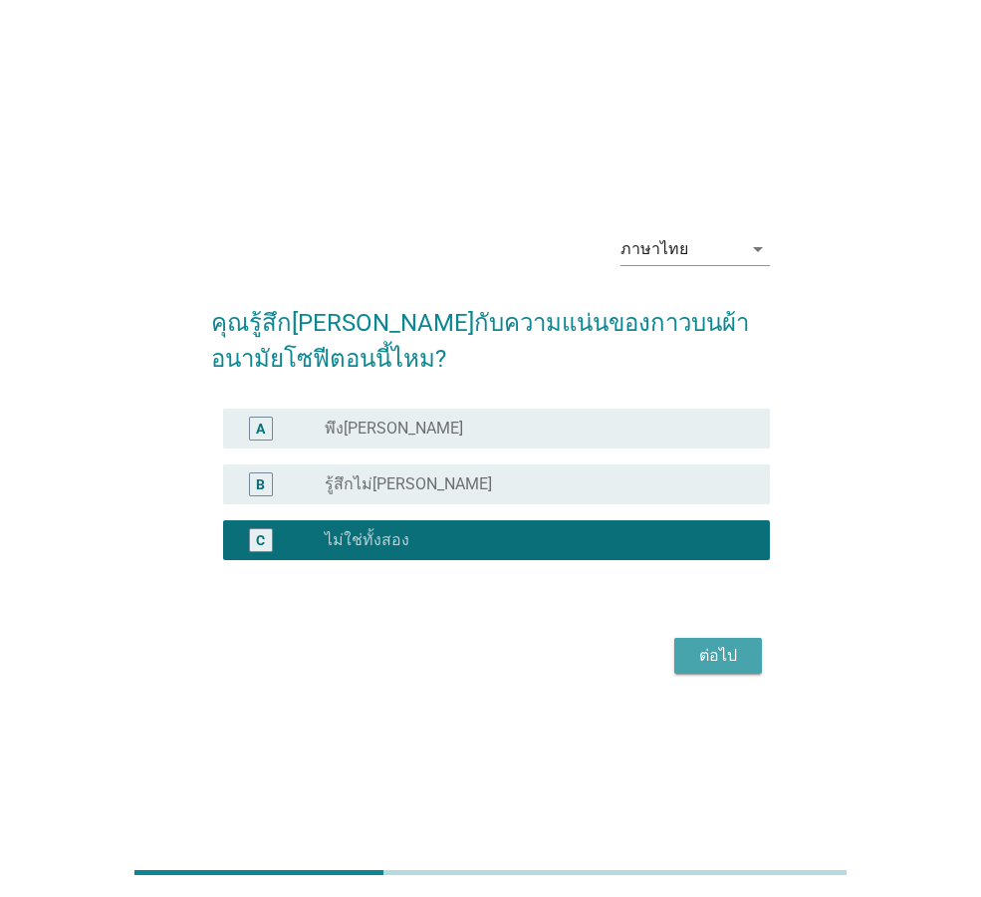
click at [691, 651] on div "ต่อไป" at bounding box center [718, 656] width 56 height 24
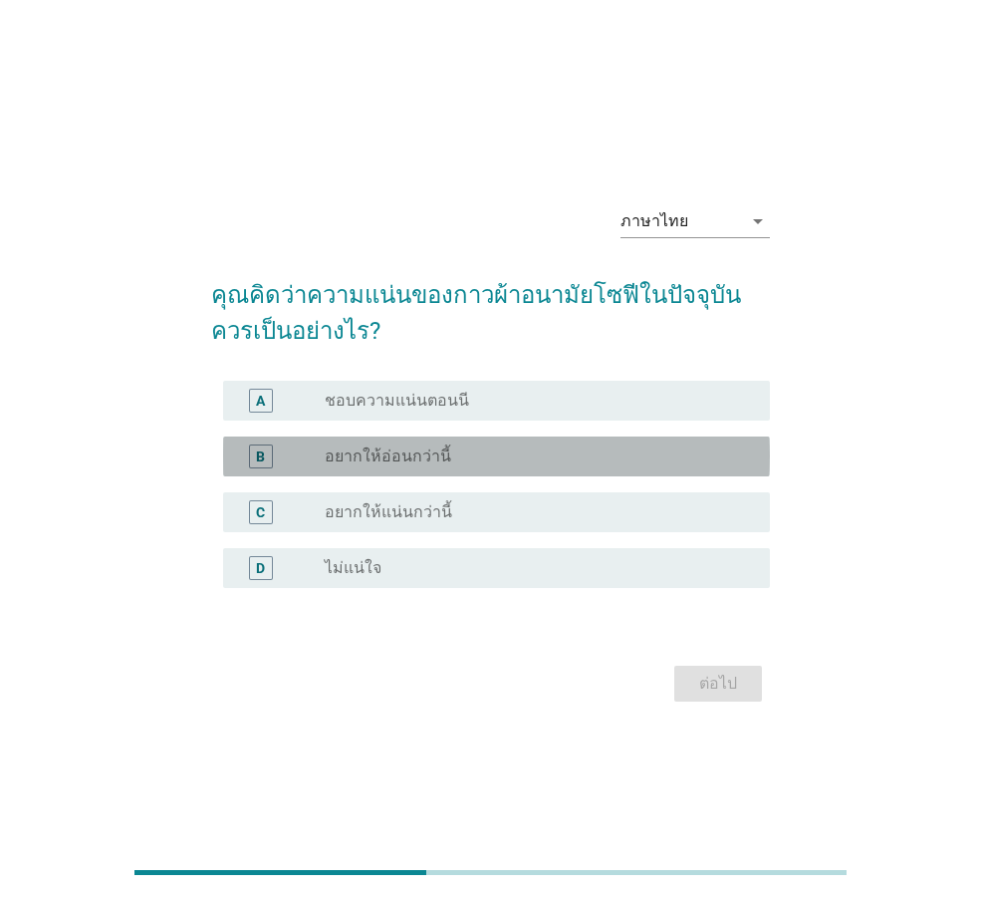
click at [652, 472] on div "B radio_button_unchecked อยากให้อ่อนกว่านี้" at bounding box center [496, 456] width 547 height 40
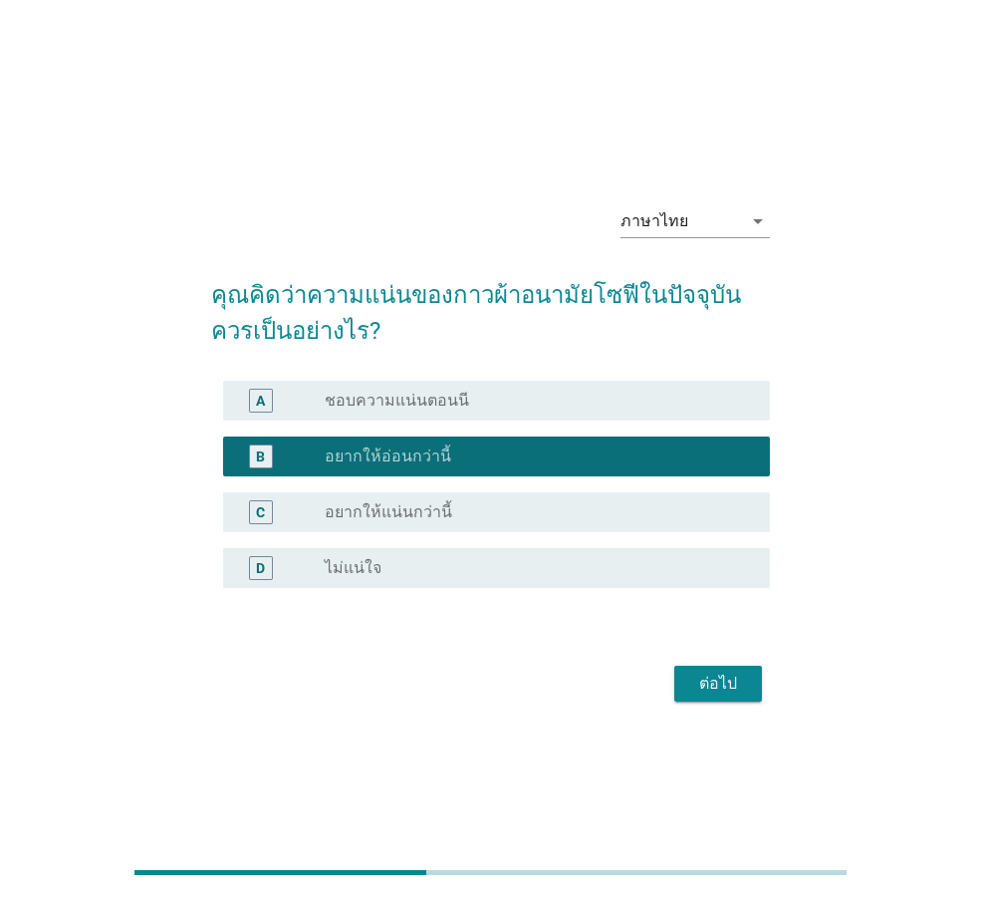
click at [721, 675] on div "ต่อไป" at bounding box center [718, 683] width 56 height 24
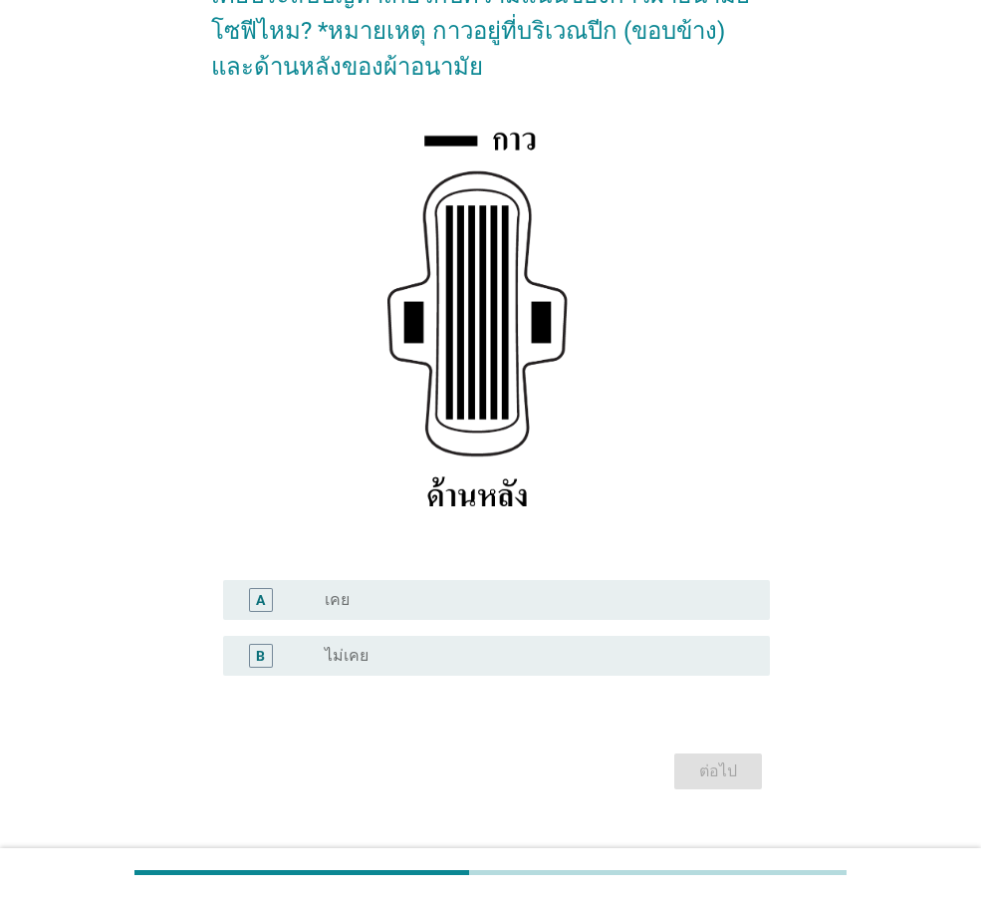
scroll to position [235, 0]
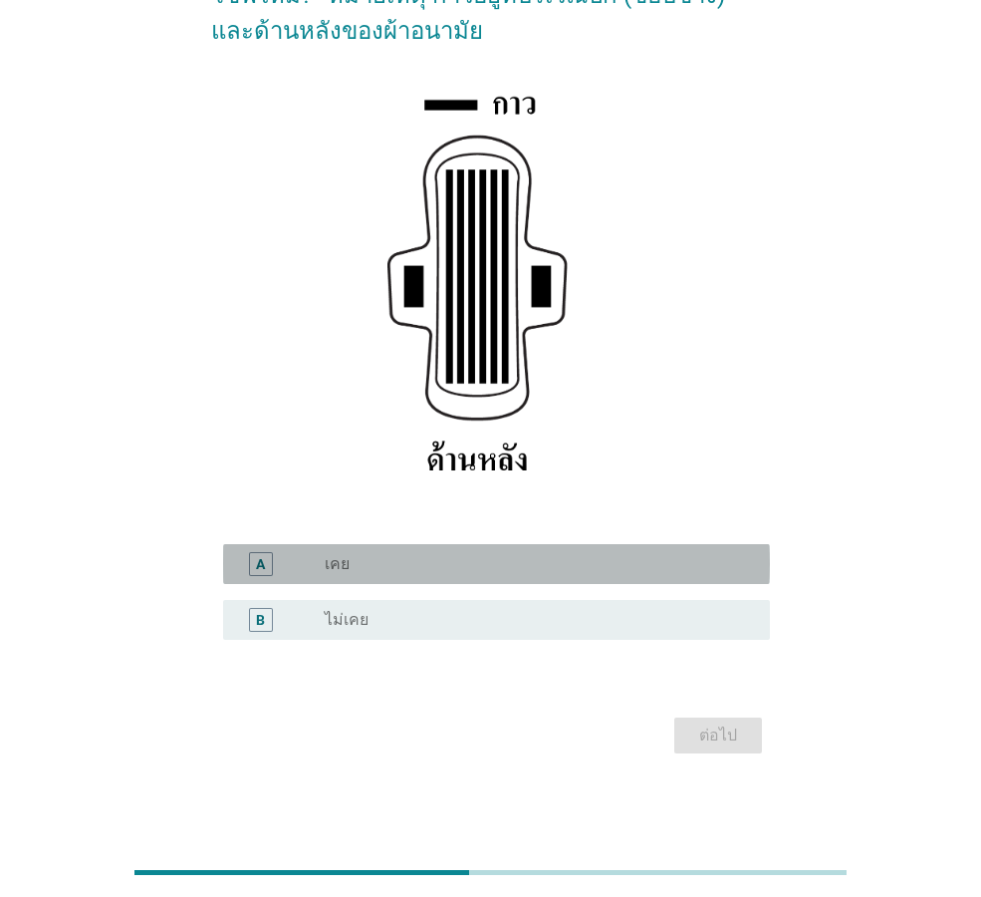
click at [621, 576] on div "radio_button_unchecked เคย" at bounding box center [539, 564] width 429 height 24
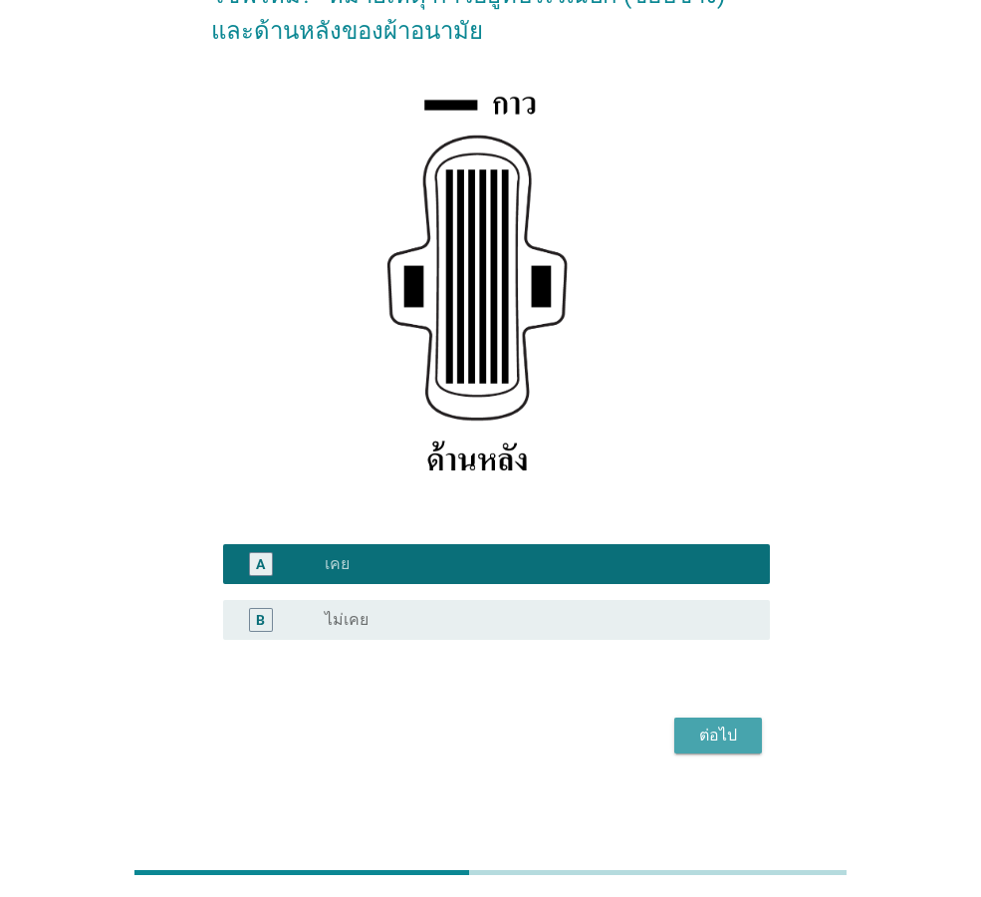
click at [697, 723] on div "ต่อไป" at bounding box center [718, 735] width 56 height 24
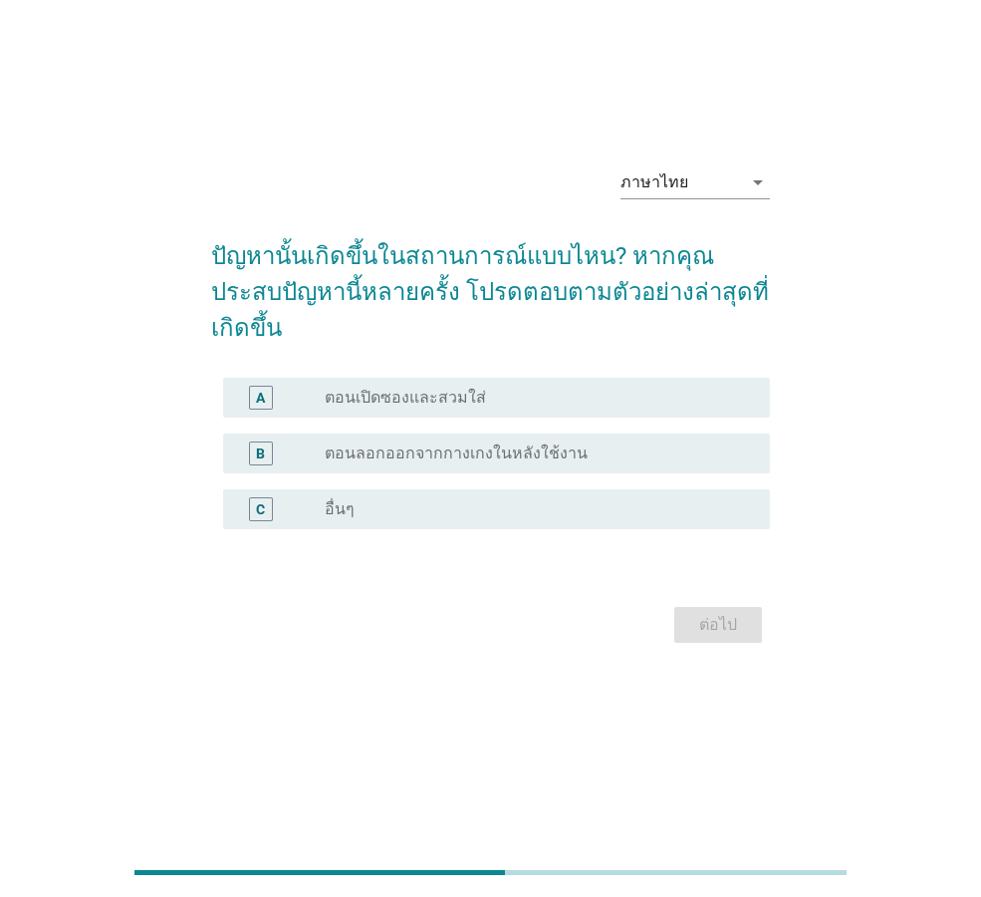
scroll to position [0, 0]
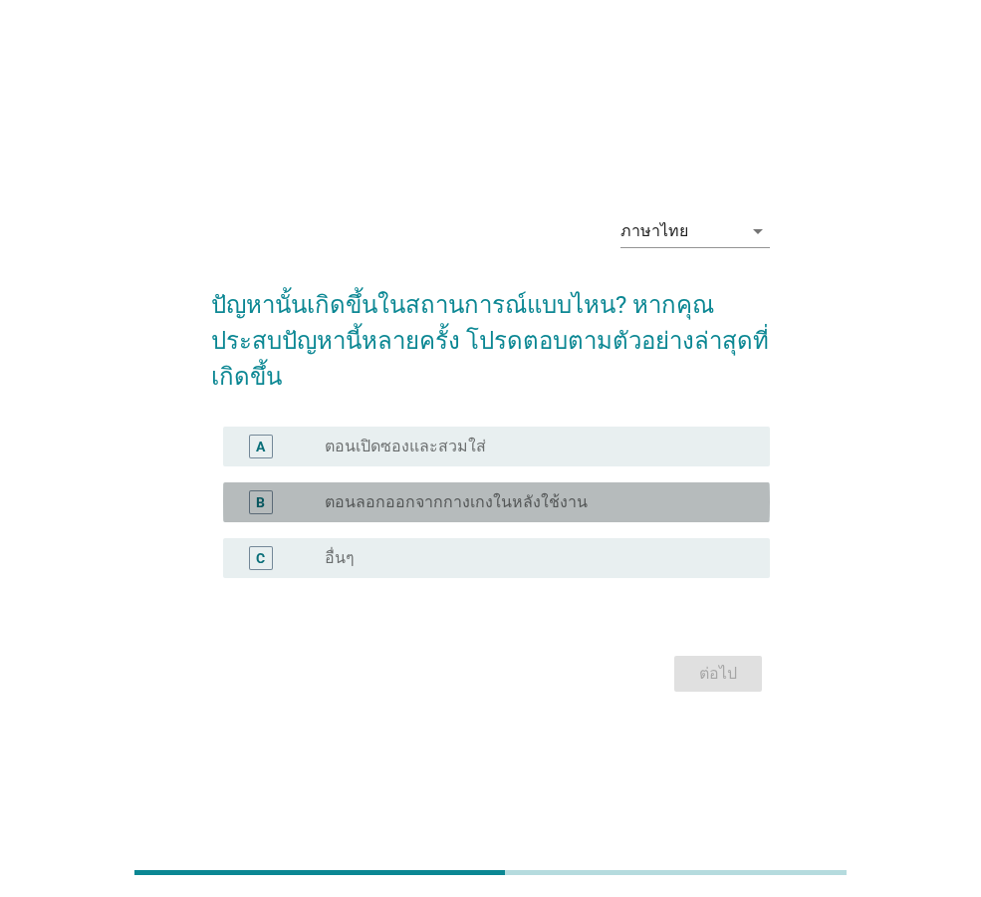
click at [658, 492] on div "radio_button_unchecked ตอนลอกออกจากกางเกงในหลังใช้งาน" at bounding box center [531, 502] width 413 height 20
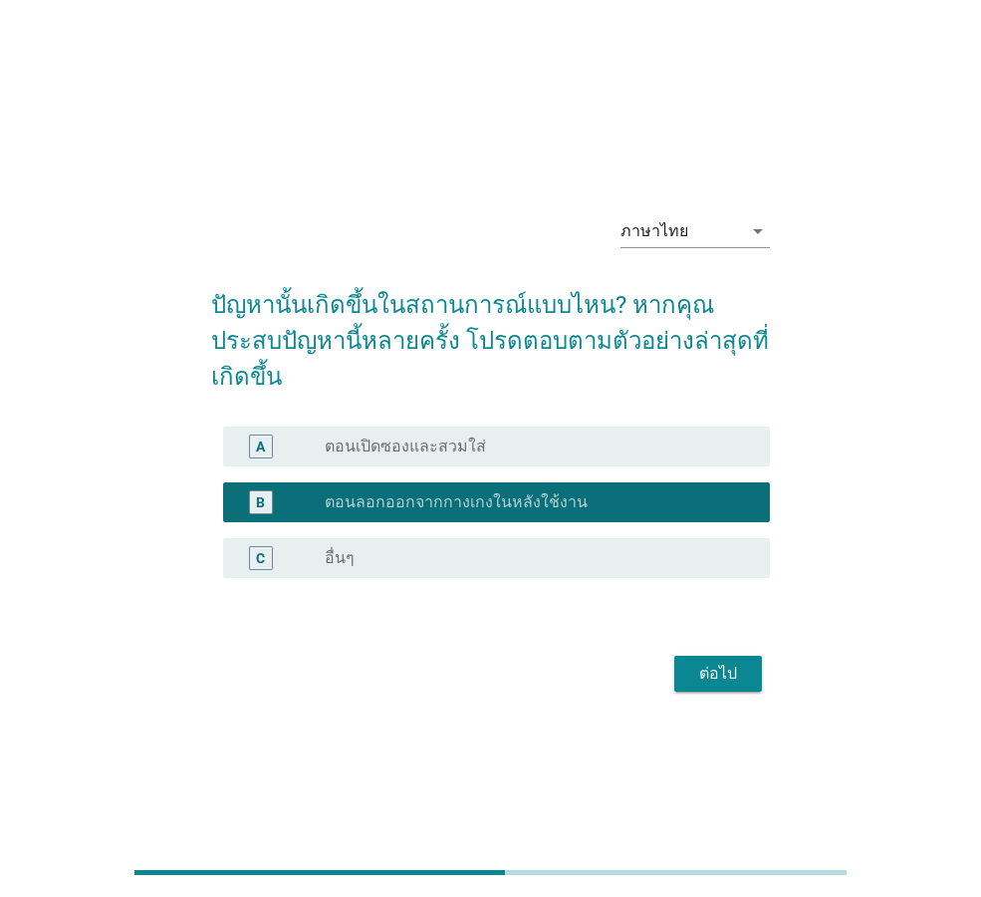
click at [731, 661] on div "ต่อไป" at bounding box center [718, 673] width 56 height 24
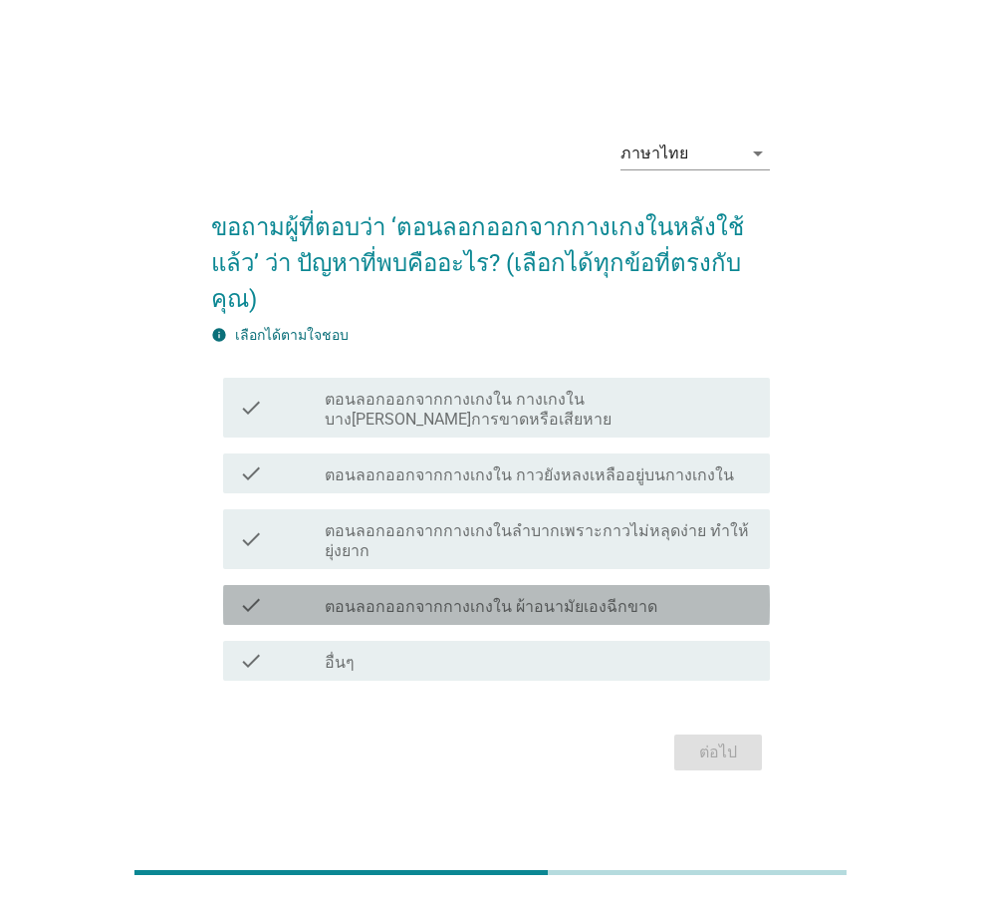
click at [730, 602] on div "check check_box_outline_blank ตอนลอกออกจากกางเกงใน ผ้าอนามัยเองฉีกขาด" at bounding box center [496, 605] width 547 height 40
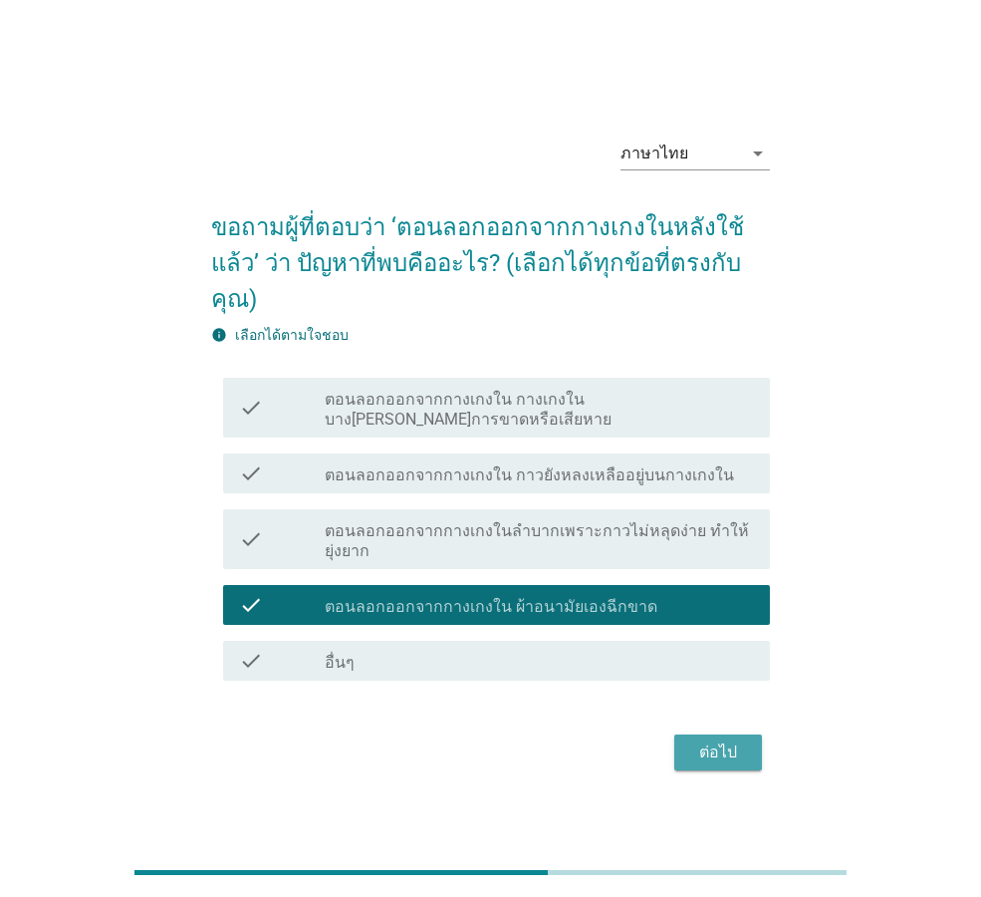
click at [731, 740] on div "ต่อไป" at bounding box center [718, 752] width 56 height 24
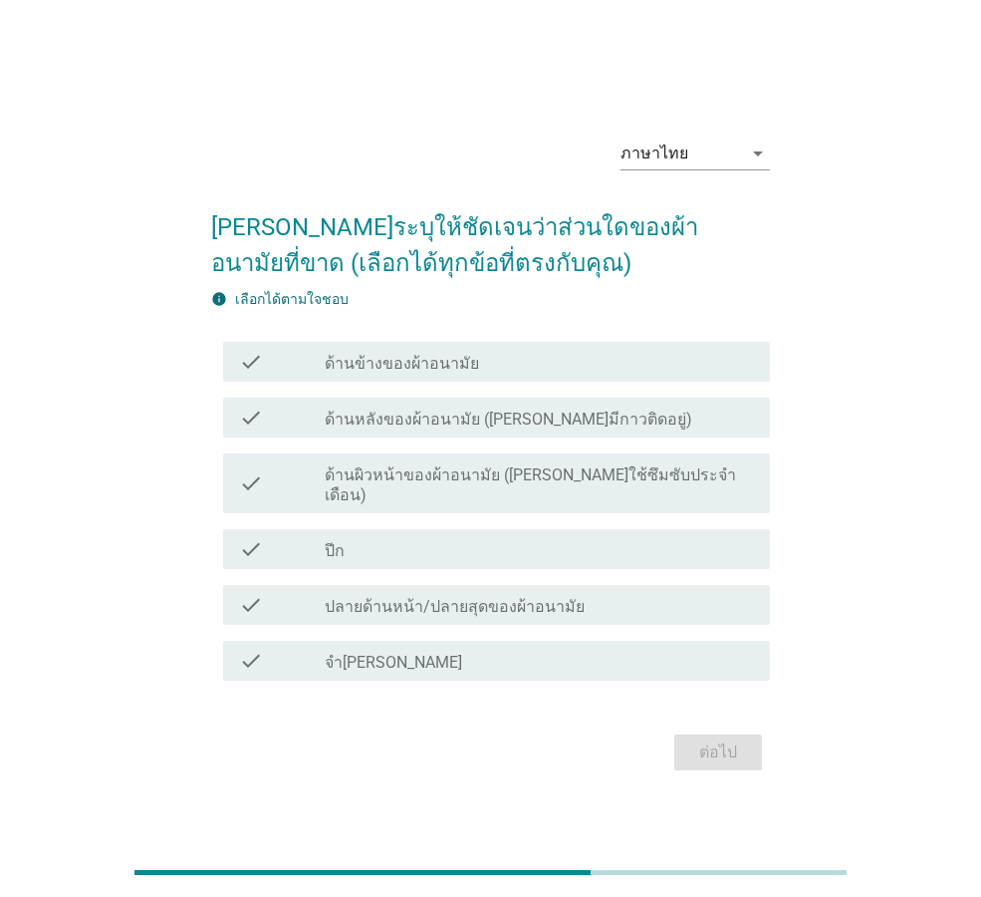
click at [524, 537] on div "check_box_outline_blank ปีก" at bounding box center [539, 549] width 429 height 24
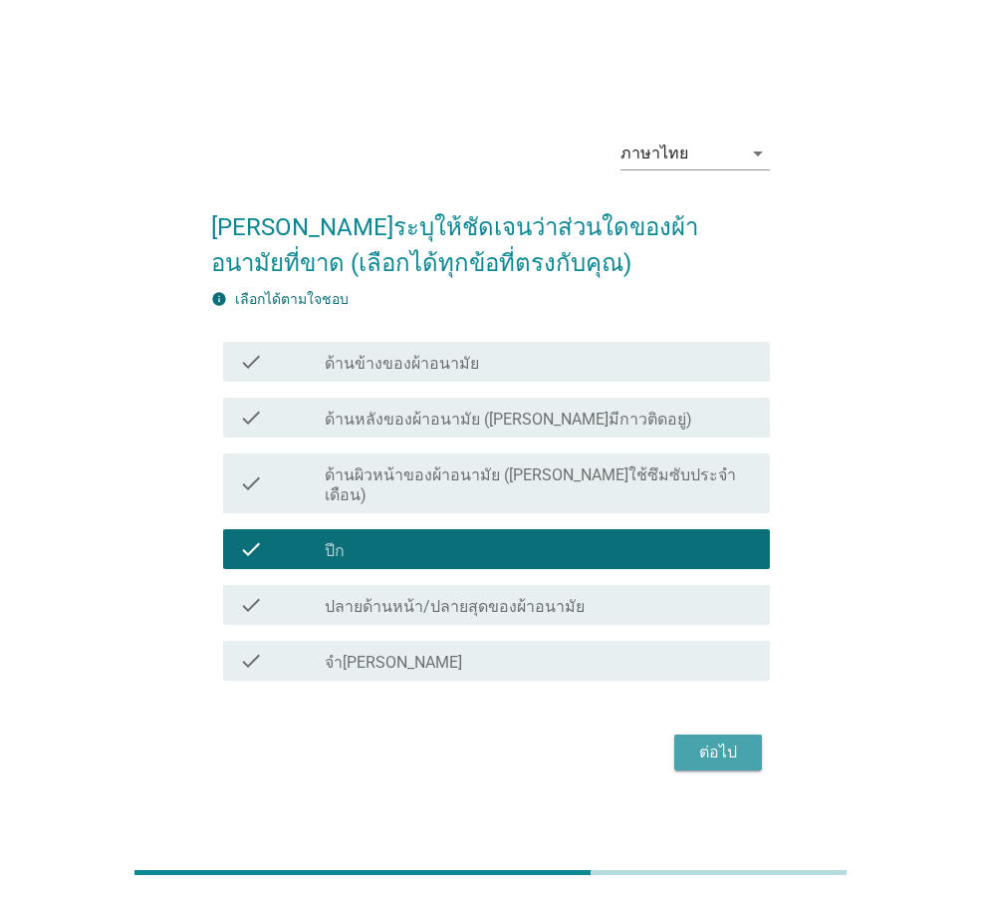
click at [692, 740] on div "ต่อไป" at bounding box center [718, 752] width 56 height 24
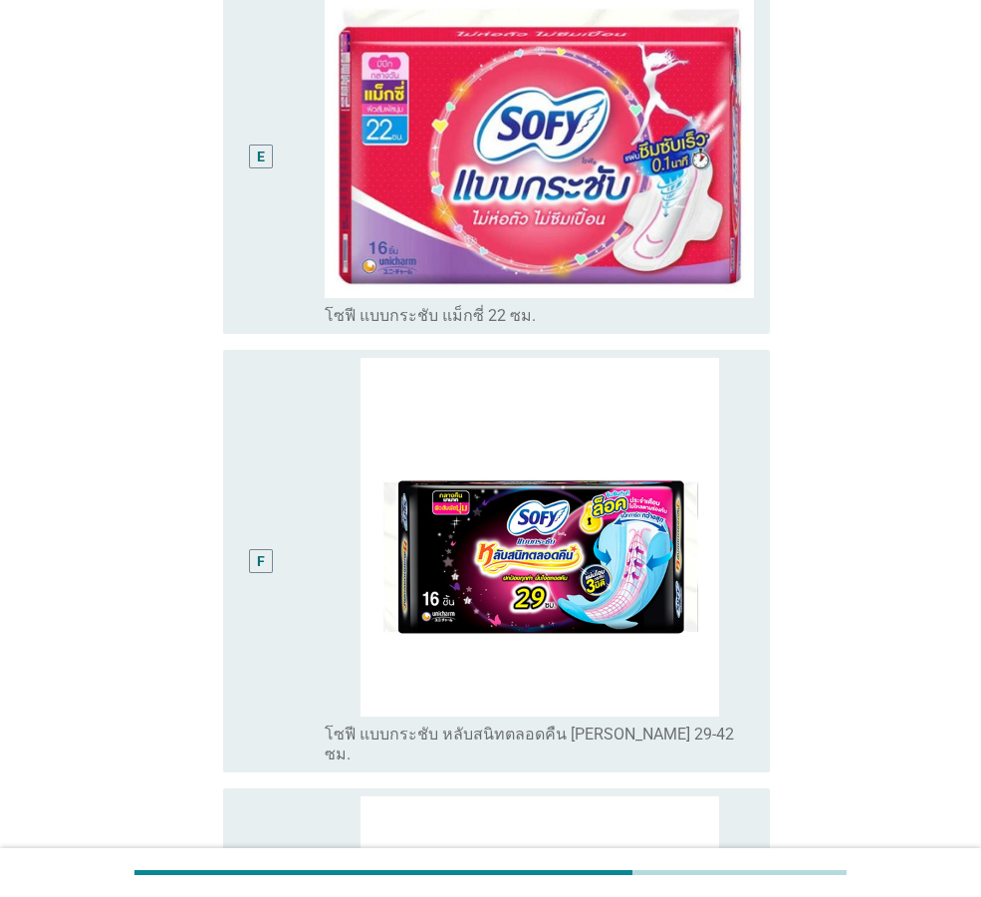
scroll to position [1793, 0]
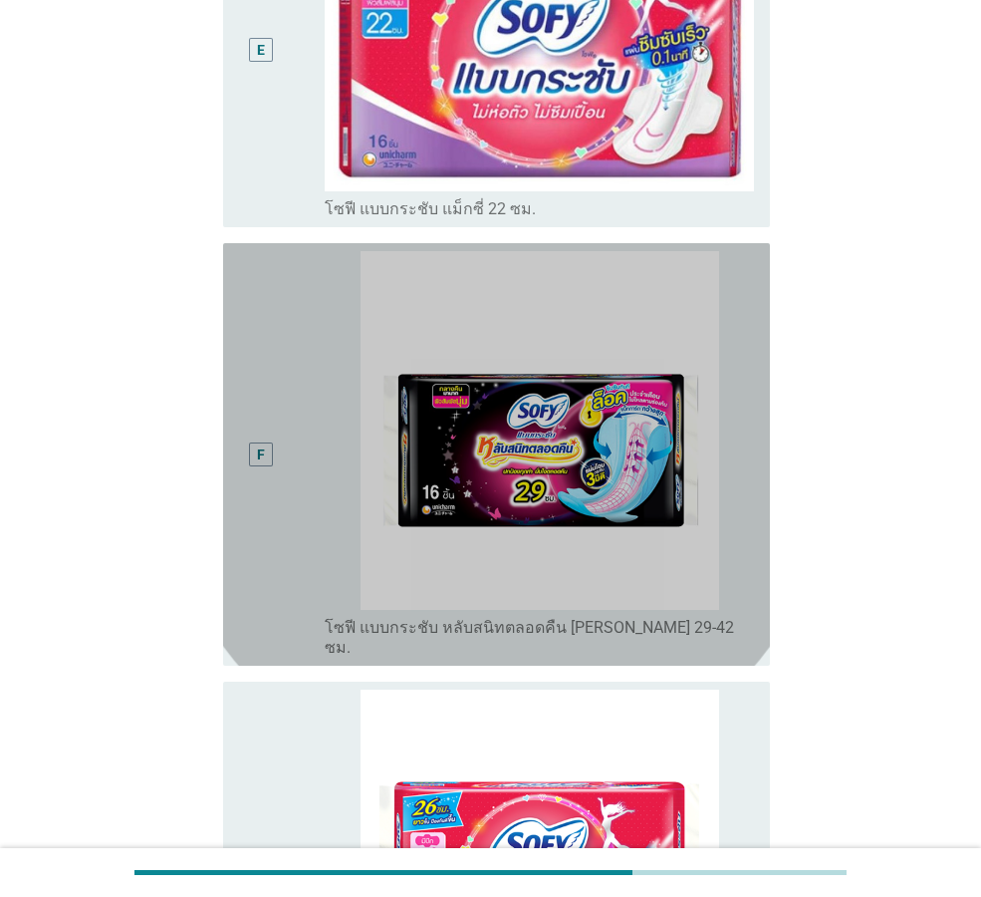
click at [305, 463] on div "F" at bounding box center [282, 454] width 86 height 406
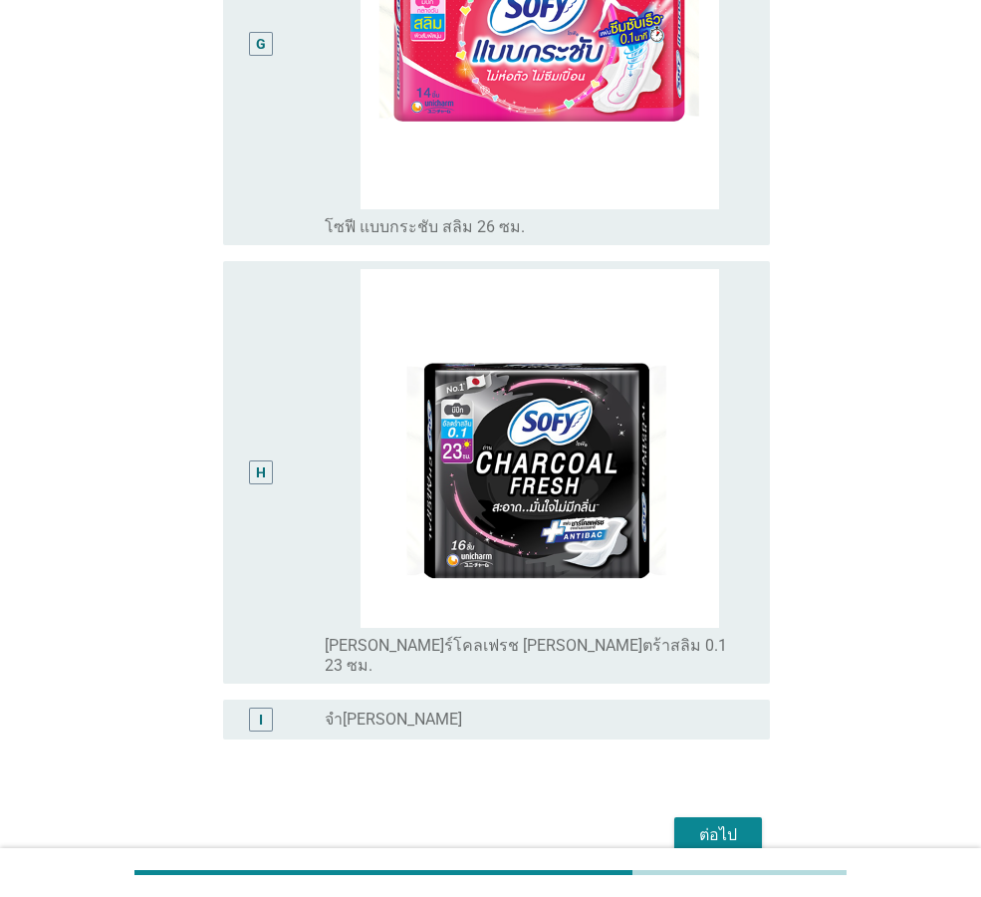
scroll to position [2671, 0]
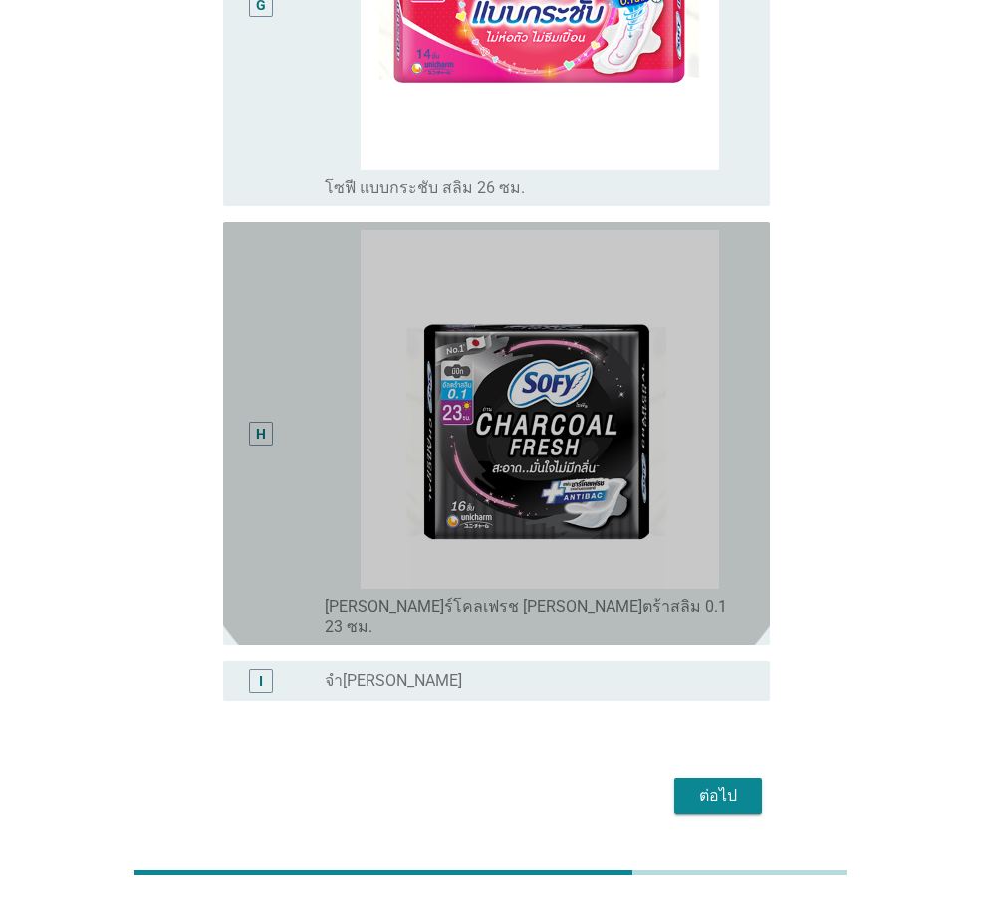
click at [299, 480] on div "H" at bounding box center [282, 433] width 86 height 406
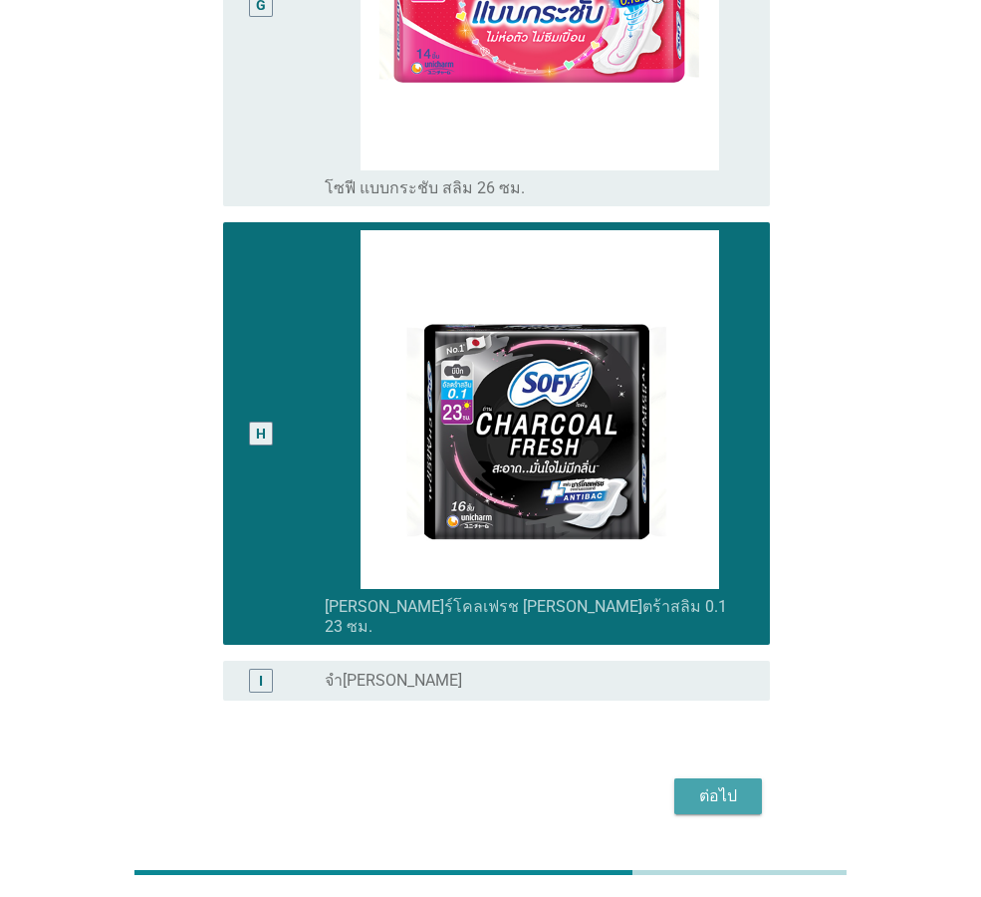
click at [728, 784] on div "ต่อไป" at bounding box center [718, 796] width 56 height 24
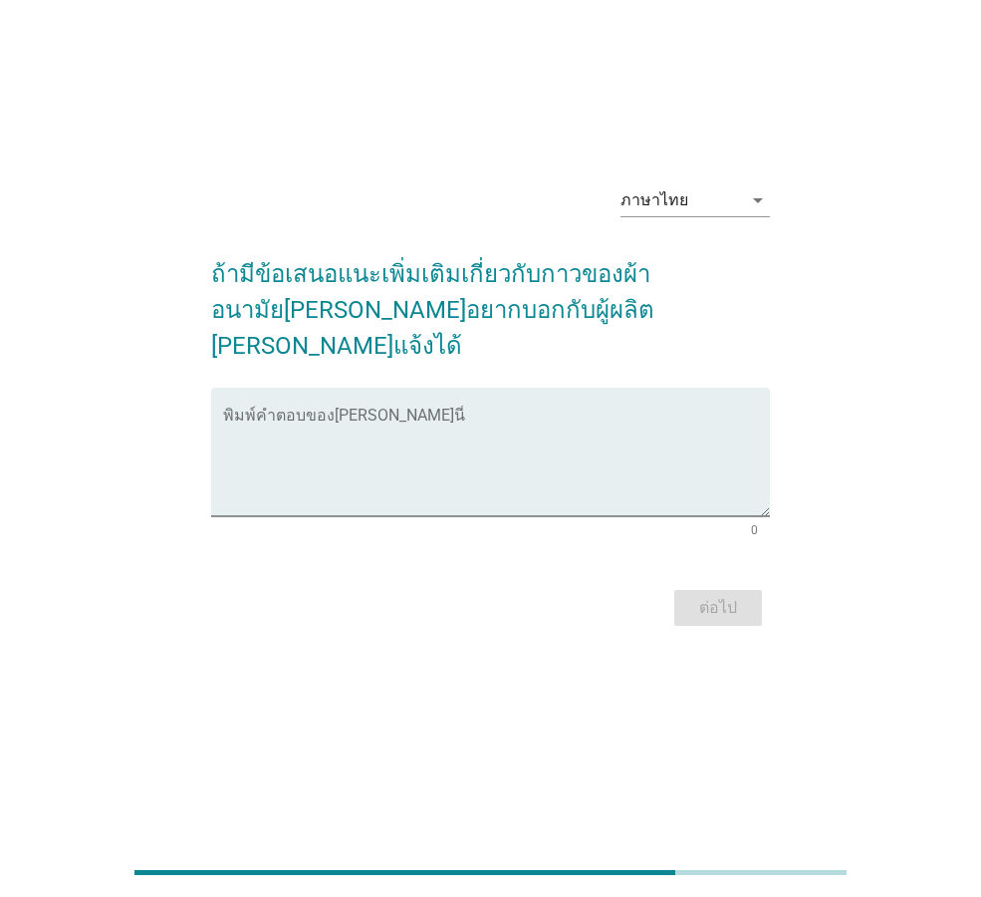
scroll to position [0, 0]
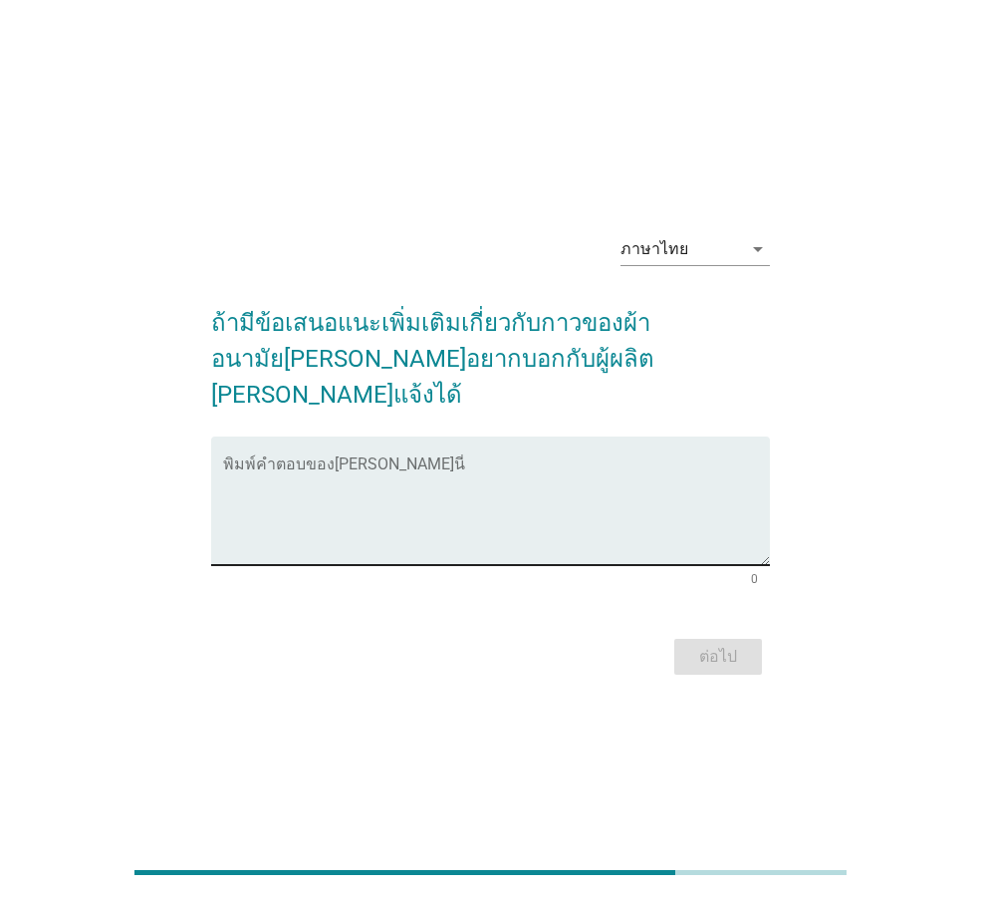
click at [512, 436] on div "พิมพ์คำตอบของ[PERSON_NAME]นี่" at bounding box center [496, 500] width 547 height 129
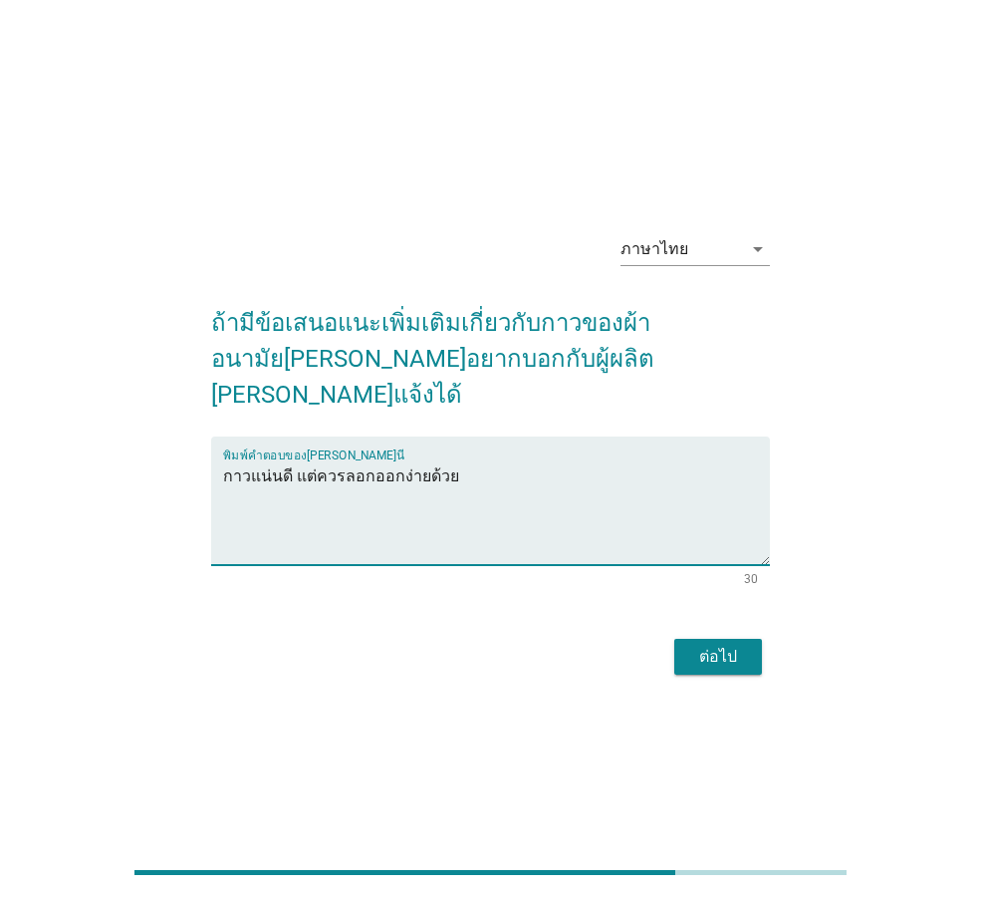
type textarea "กาวแน่นดี แต่ควรลอกออกง่ายด้วย"
click at [756, 639] on button "ต่อไป" at bounding box center [718, 657] width 88 height 36
